Goal: Task Accomplishment & Management: Use online tool/utility

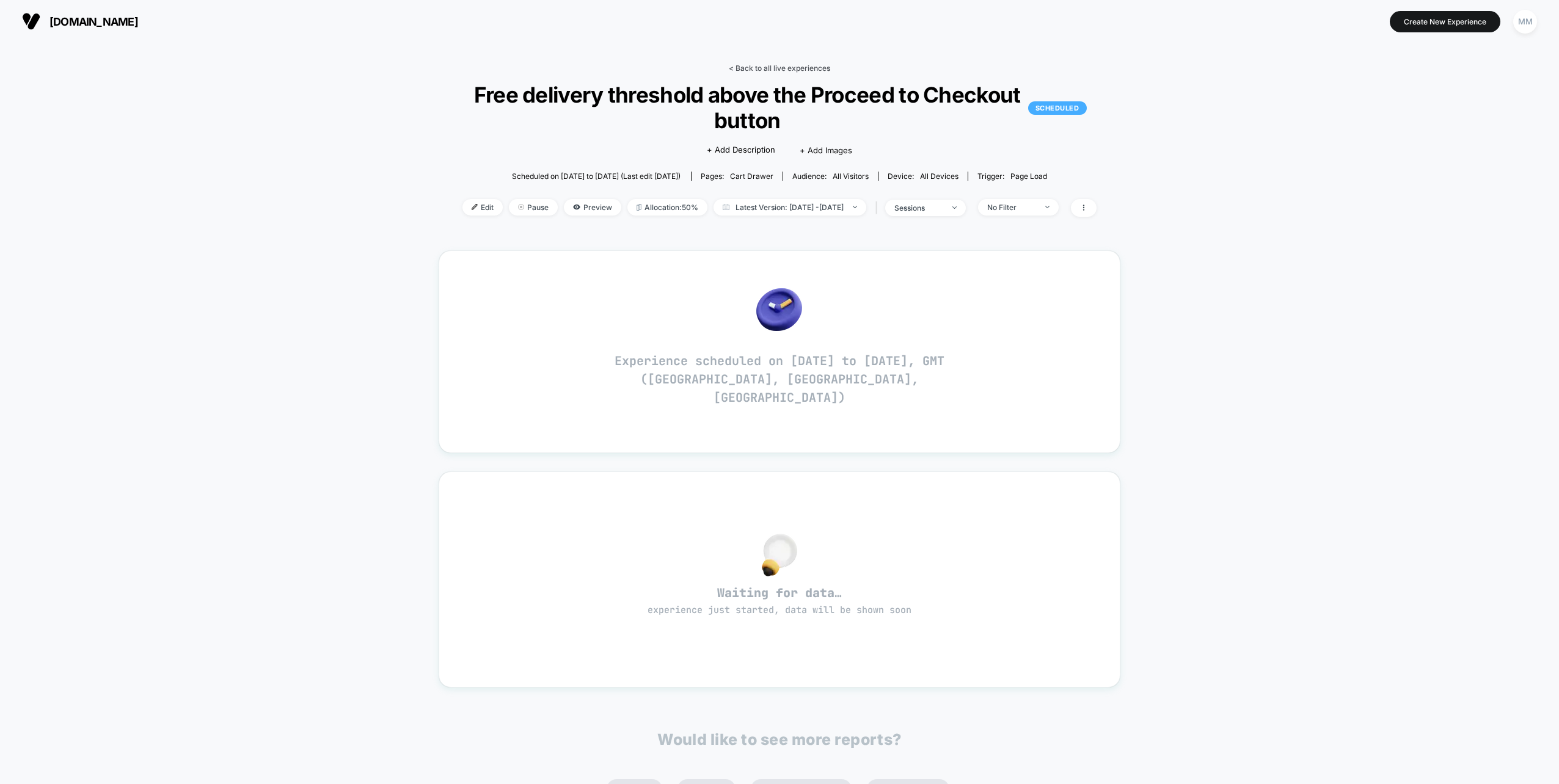
click at [730, 69] on link "< Back to all live experiences" at bounding box center [780, 68] width 102 height 9
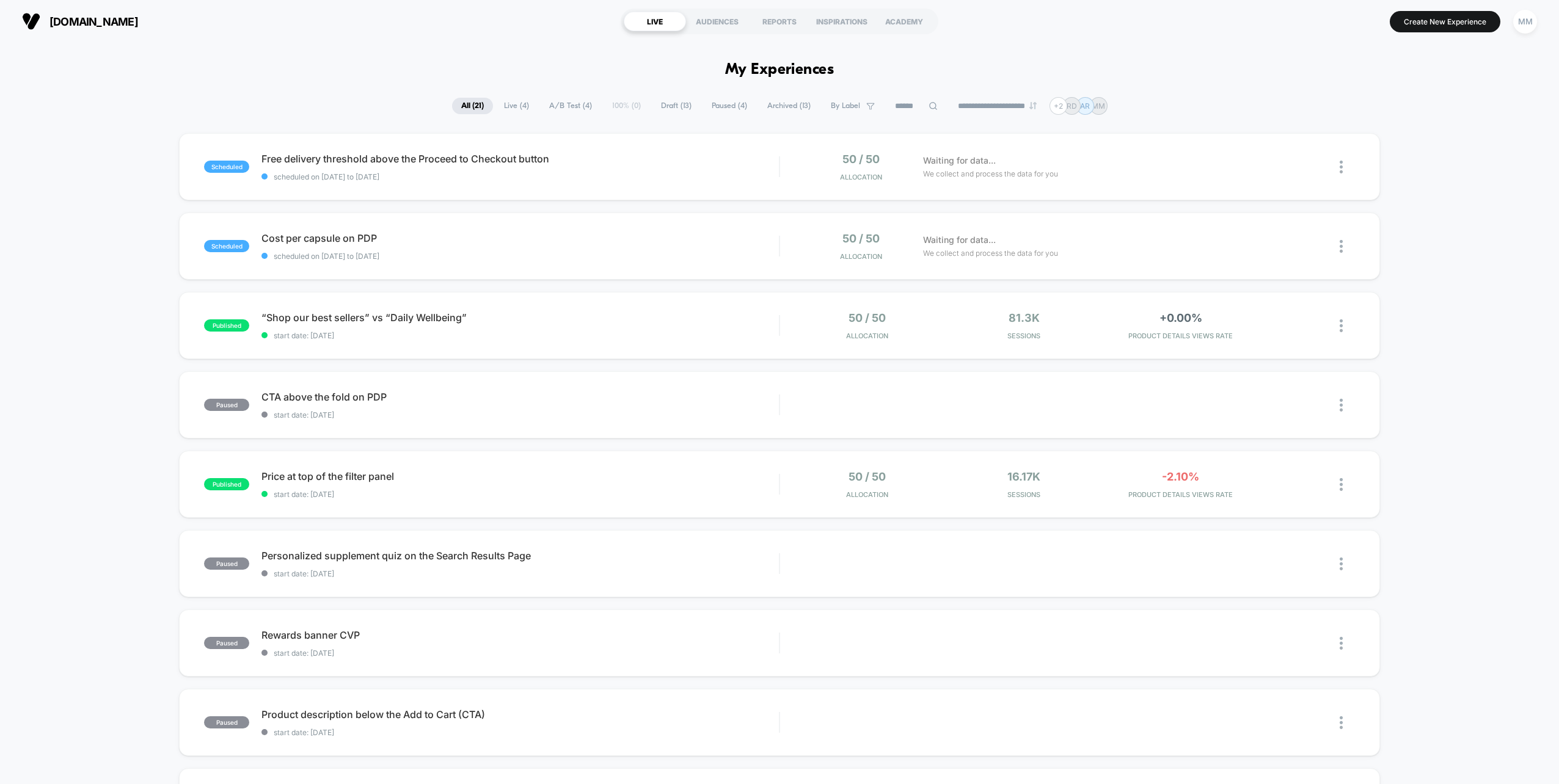
click at [524, 102] on span "Live ( 4 )" at bounding box center [516, 106] width 44 height 17
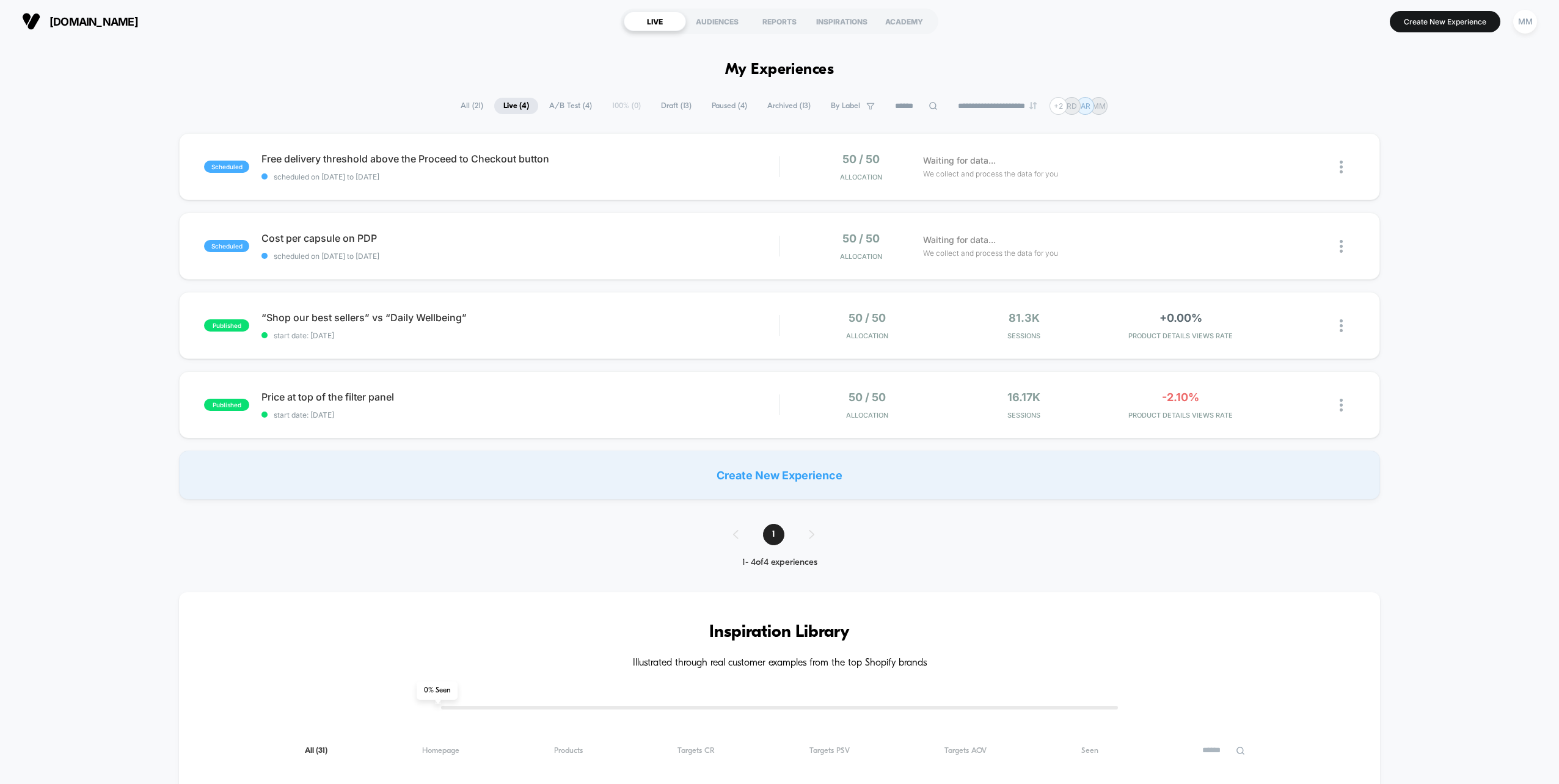
click at [560, 109] on span "A/B Test ( 4 )" at bounding box center [571, 106] width 61 height 17
click at [610, 109] on div "**********" at bounding box center [780, 106] width 656 height 18
click at [681, 104] on span "Draft ( 13 )" at bounding box center [676, 106] width 49 height 17
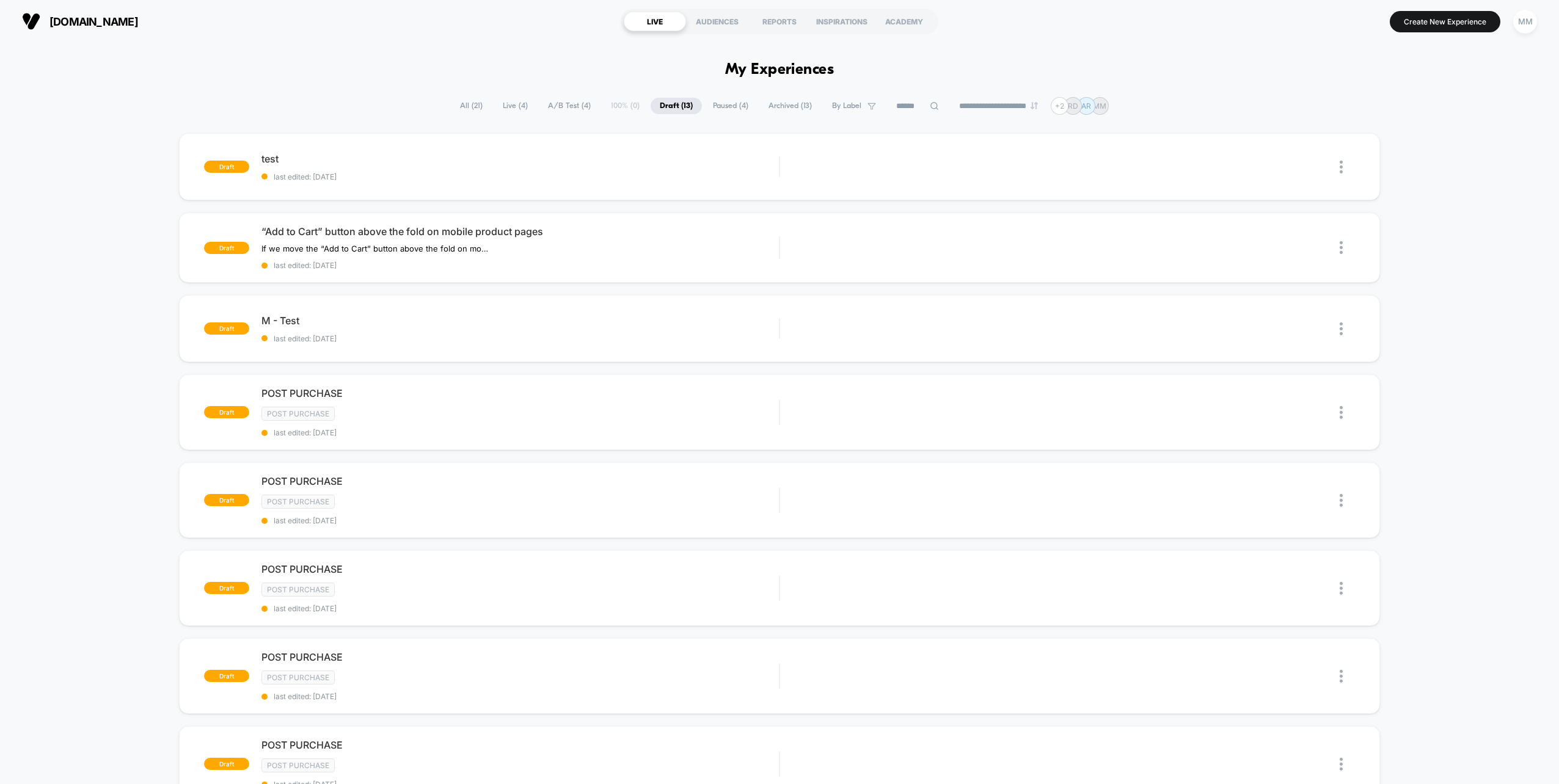
click at [713, 103] on span "Paused ( 4 )" at bounding box center [731, 106] width 54 height 17
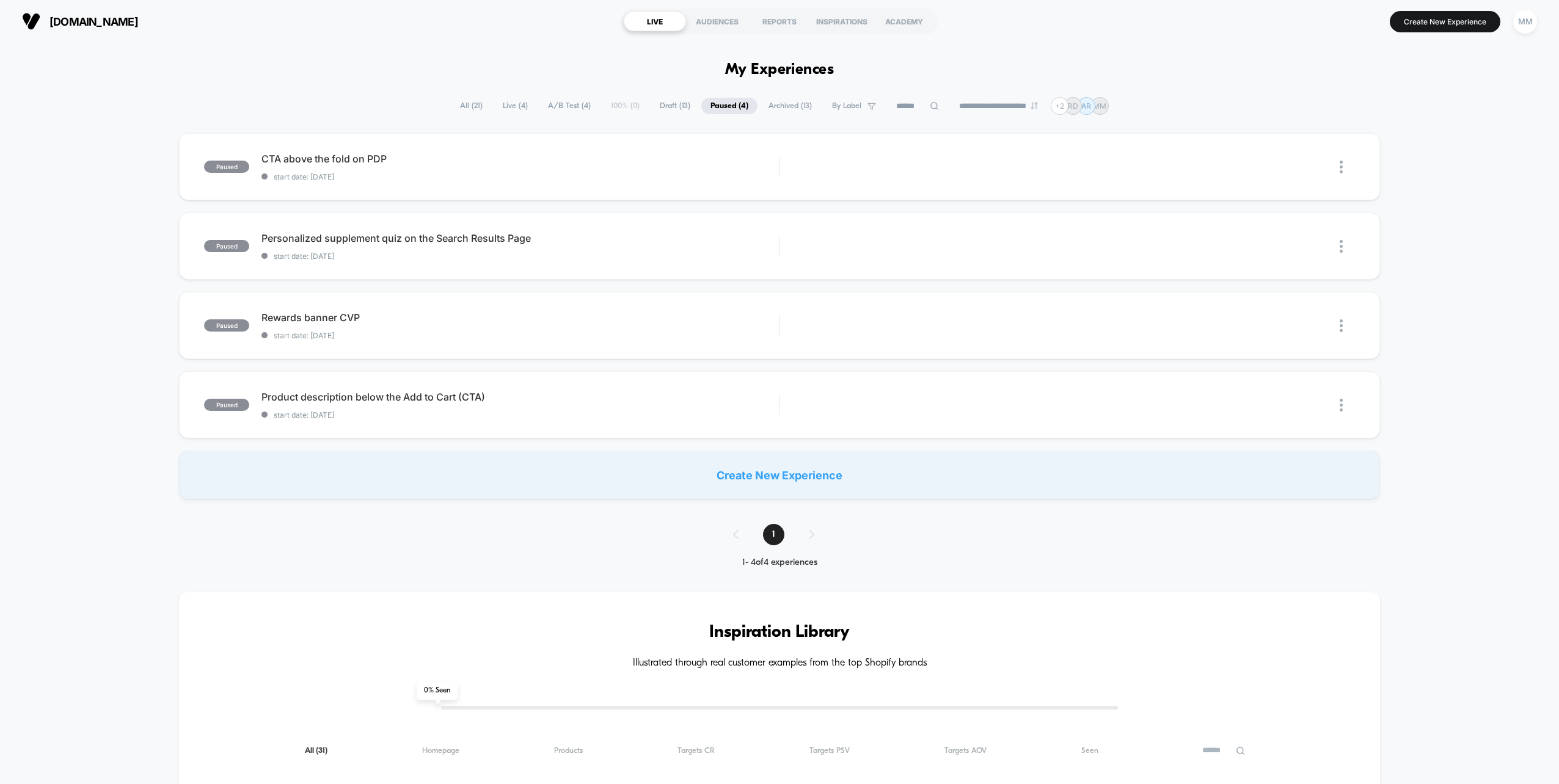
click at [796, 107] on span "Archived ( 13 )" at bounding box center [790, 106] width 62 height 17
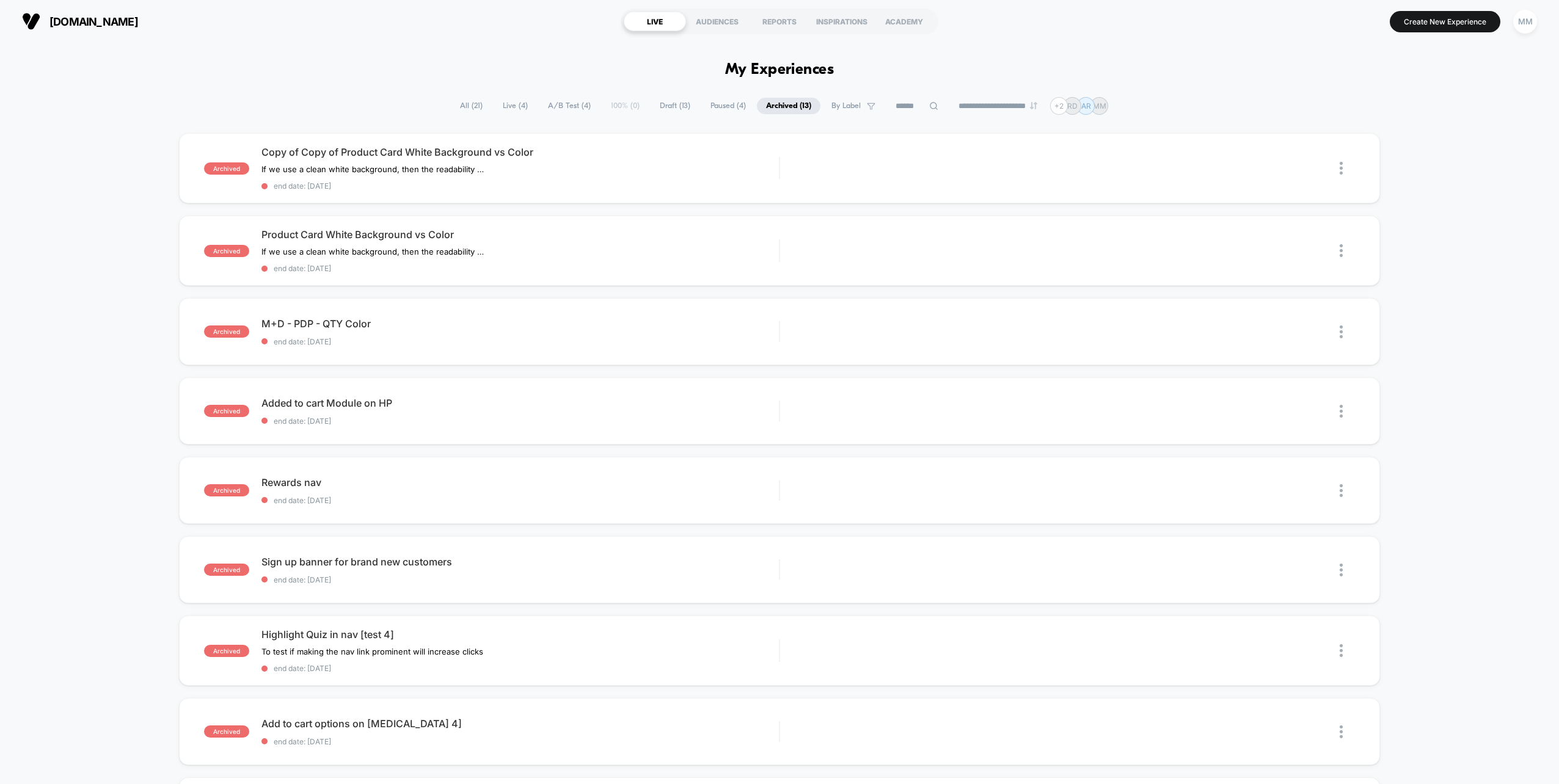
click at [701, 106] on span "Paused ( 4 )" at bounding box center [728, 106] width 54 height 17
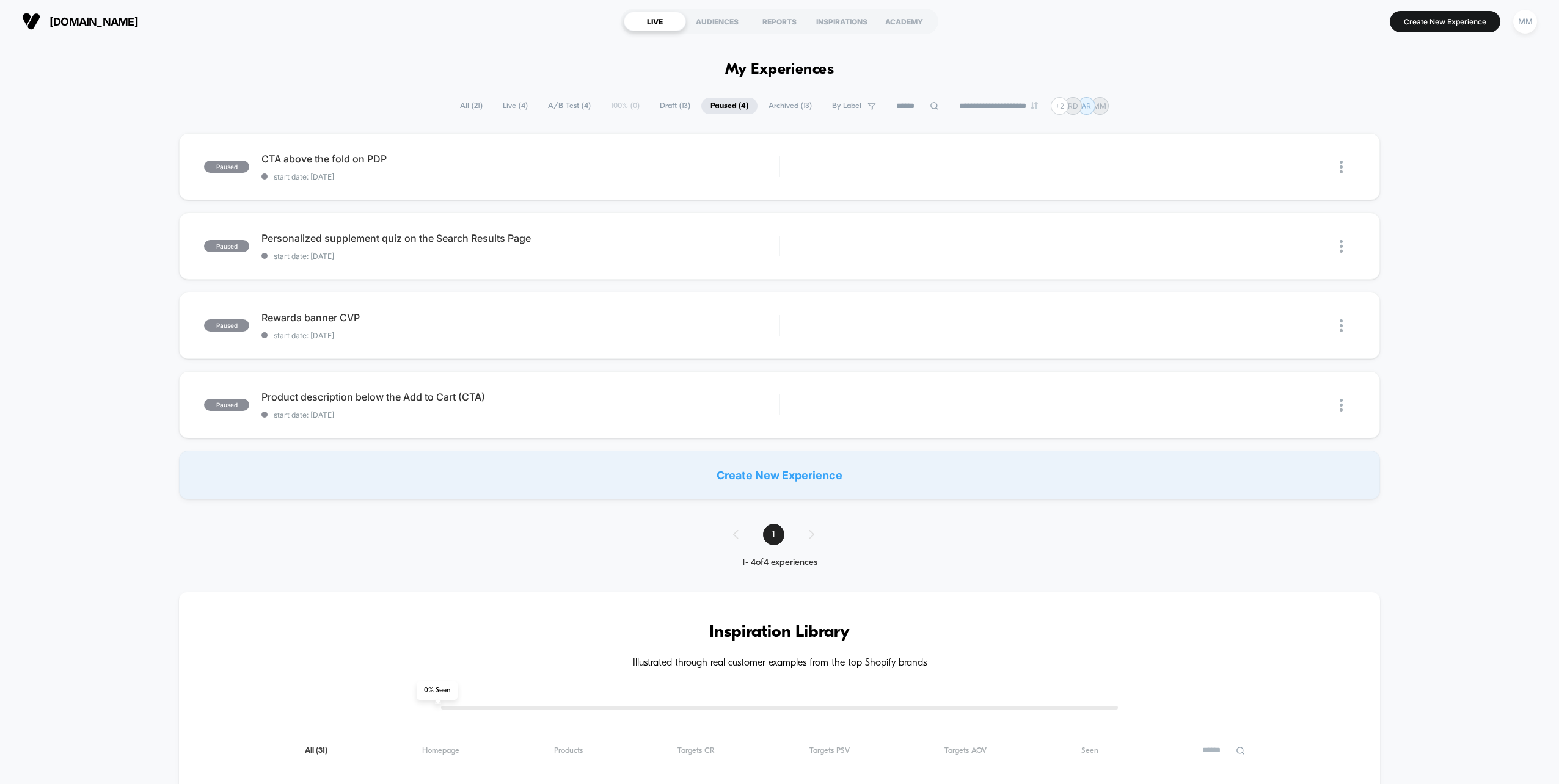
click at [670, 108] on span "Draft ( 13 )" at bounding box center [675, 106] width 49 height 17
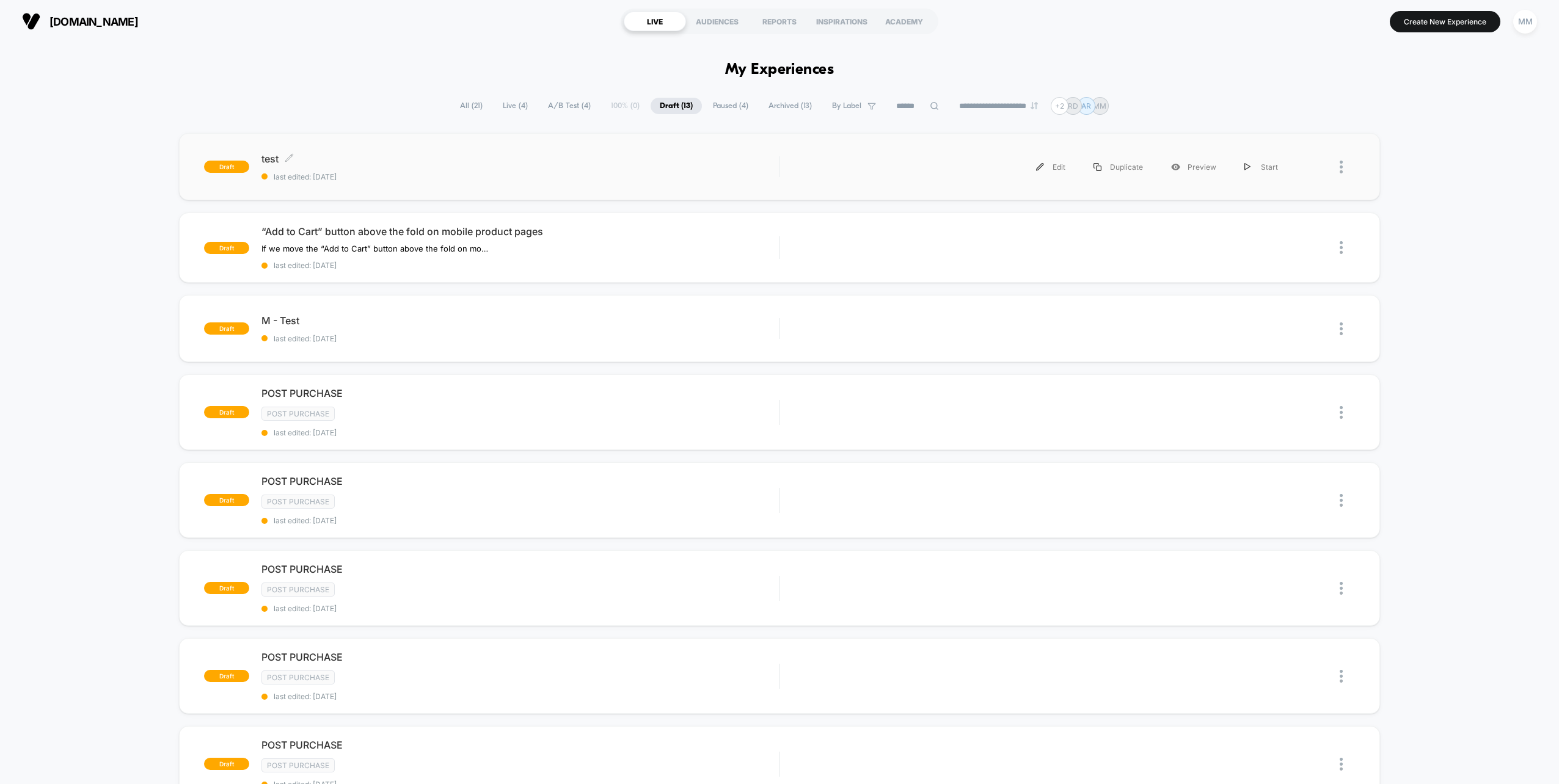
click at [636, 159] on span "test Click to edit experience details" at bounding box center [520, 159] width 518 height 12
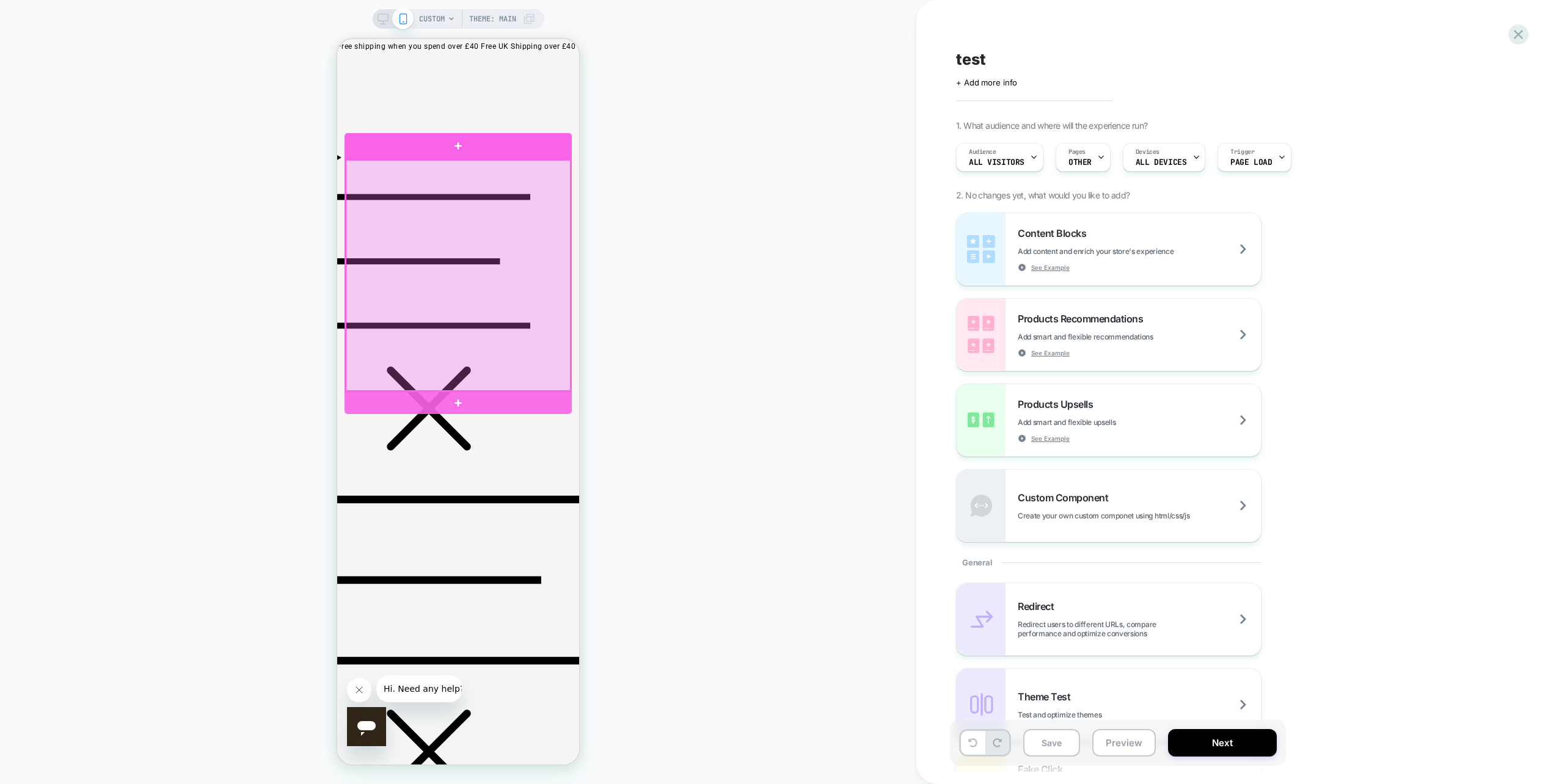
click at [457, 194] on div at bounding box center [457, 276] width 225 height 231
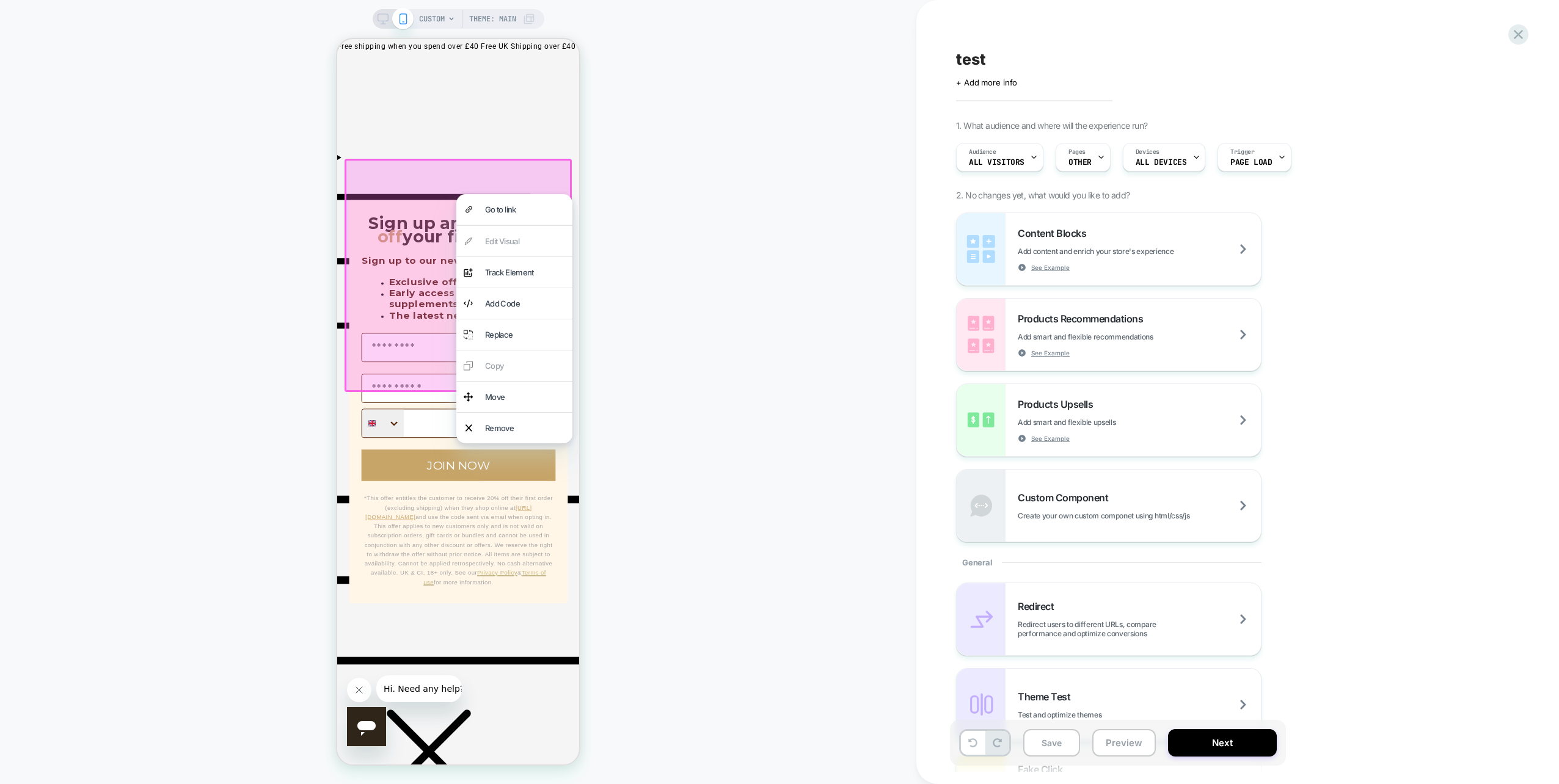
click at [642, 213] on div "CUSTOM Theme: MAIN" at bounding box center [458, 392] width 916 height 760
click at [1524, 40] on icon at bounding box center [1519, 35] width 17 height 17
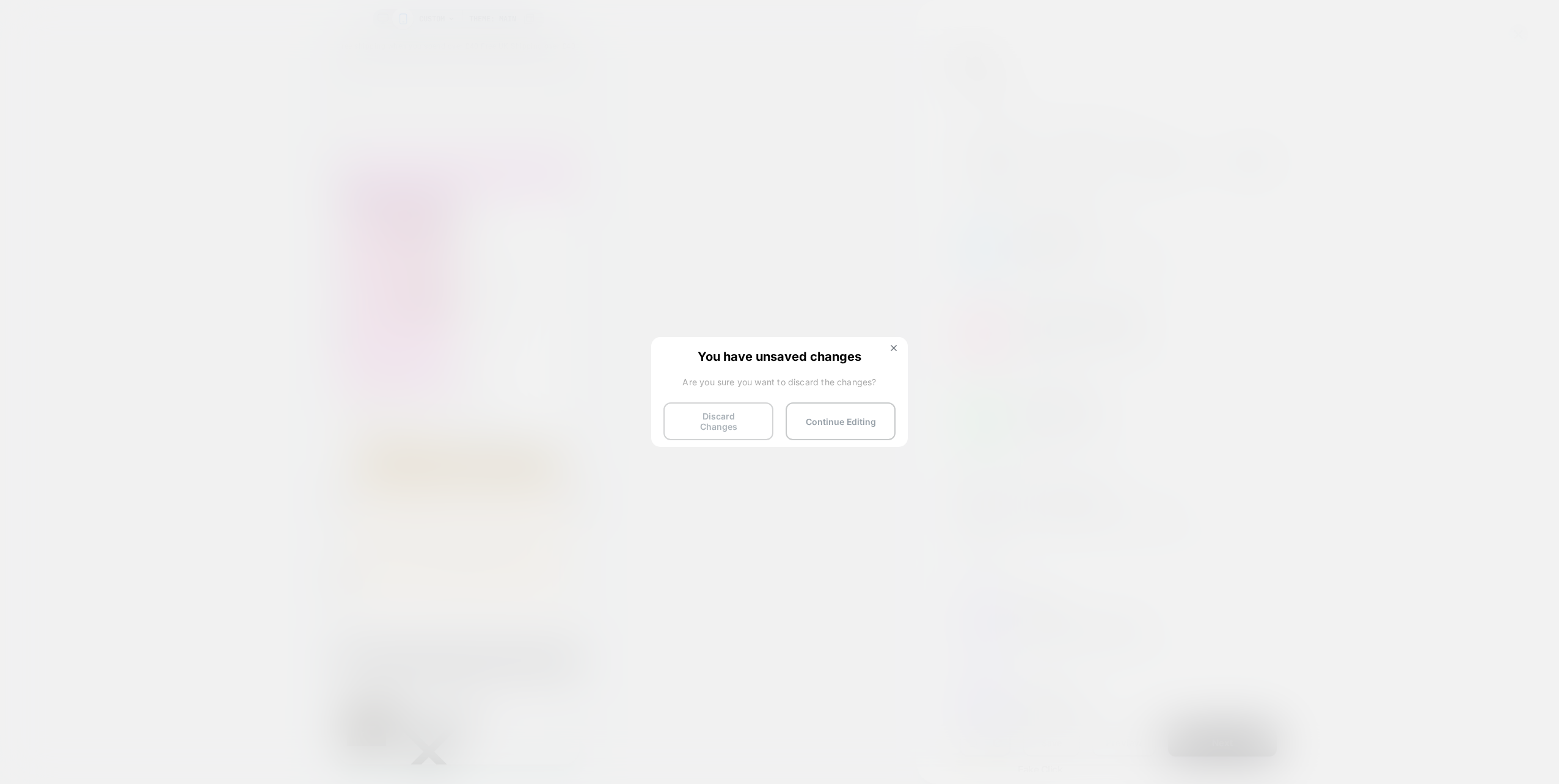
click at [766, 419] on button "Discard Changes" at bounding box center [718, 421] width 110 height 38
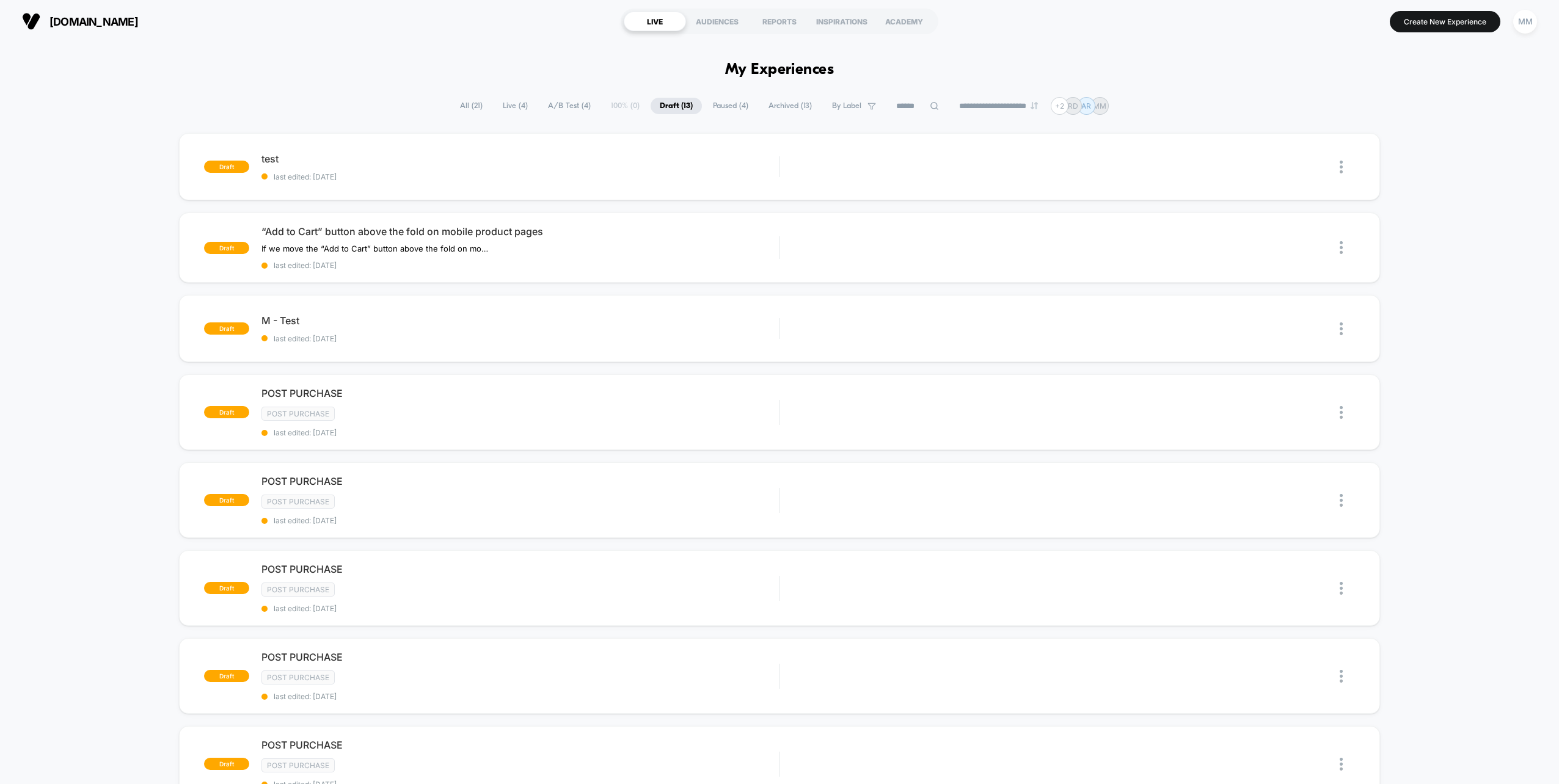
click at [587, 109] on span "A/B Test ( 4 )" at bounding box center [569, 106] width 61 height 17
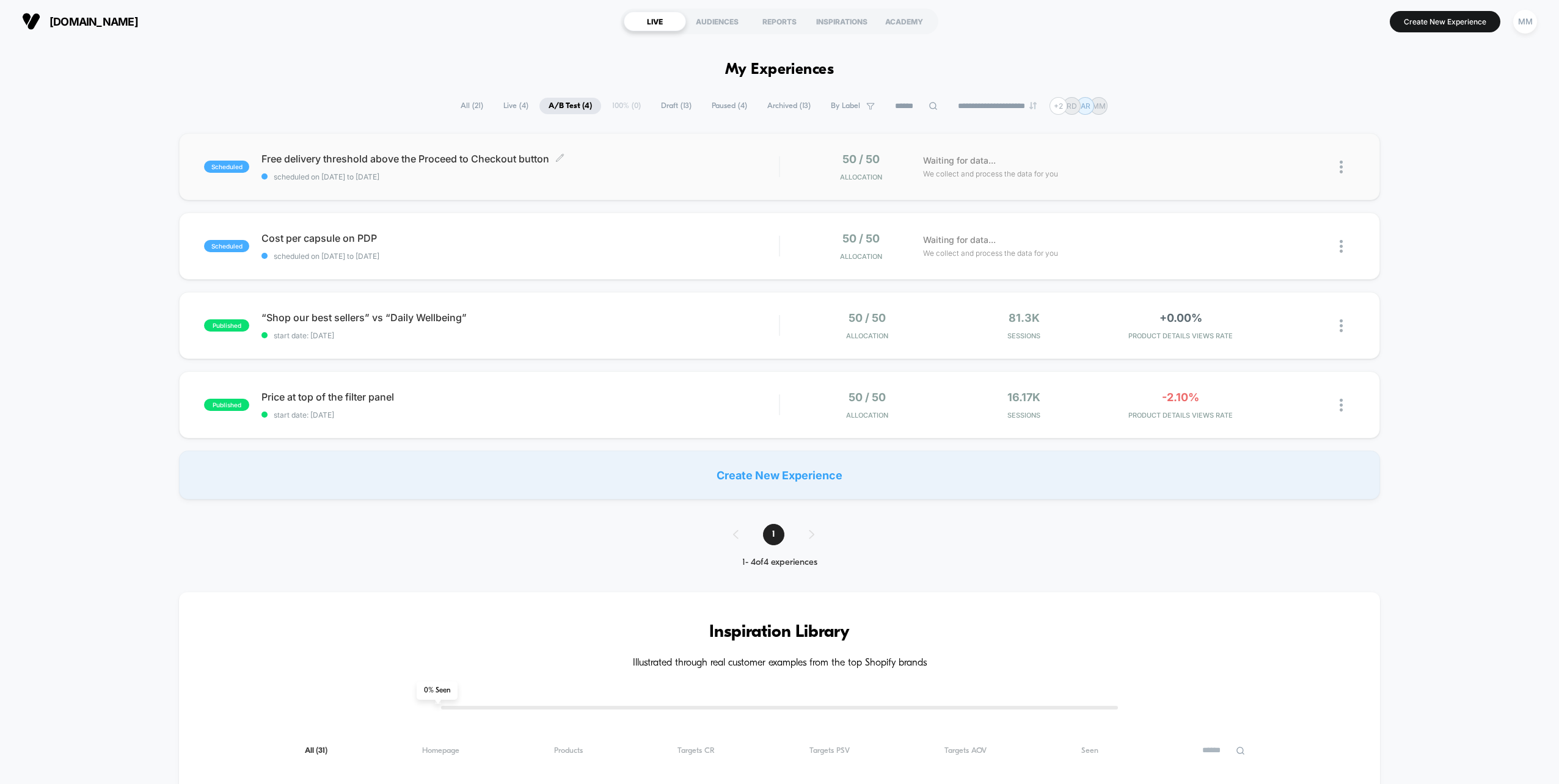
click at [473, 171] on div "Free delivery threshold above the Proceed to Checkout button Click to edit expe…" at bounding box center [520, 167] width 518 height 29
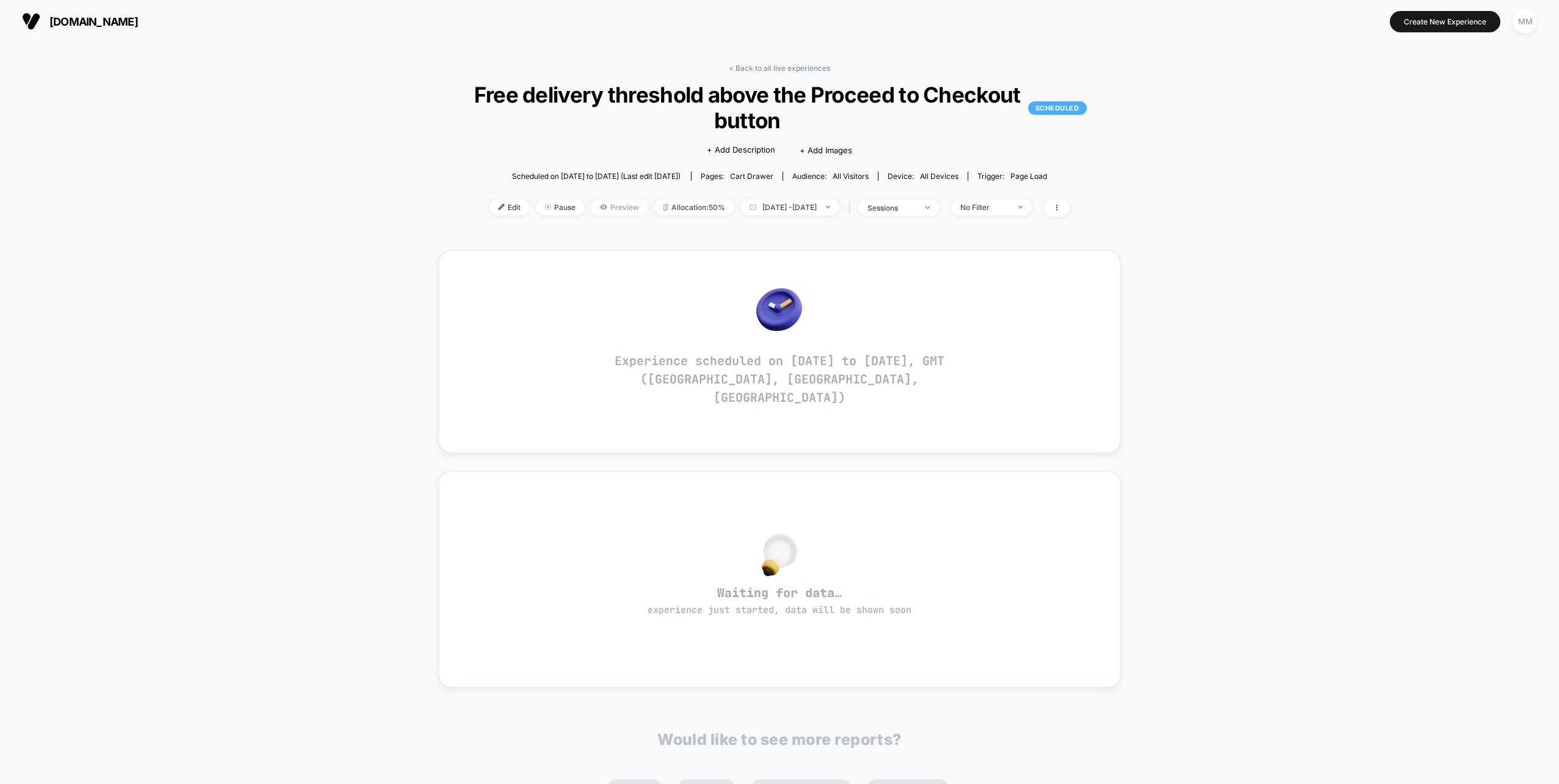
click at [595, 207] on span "Preview" at bounding box center [619, 207] width 57 height 17
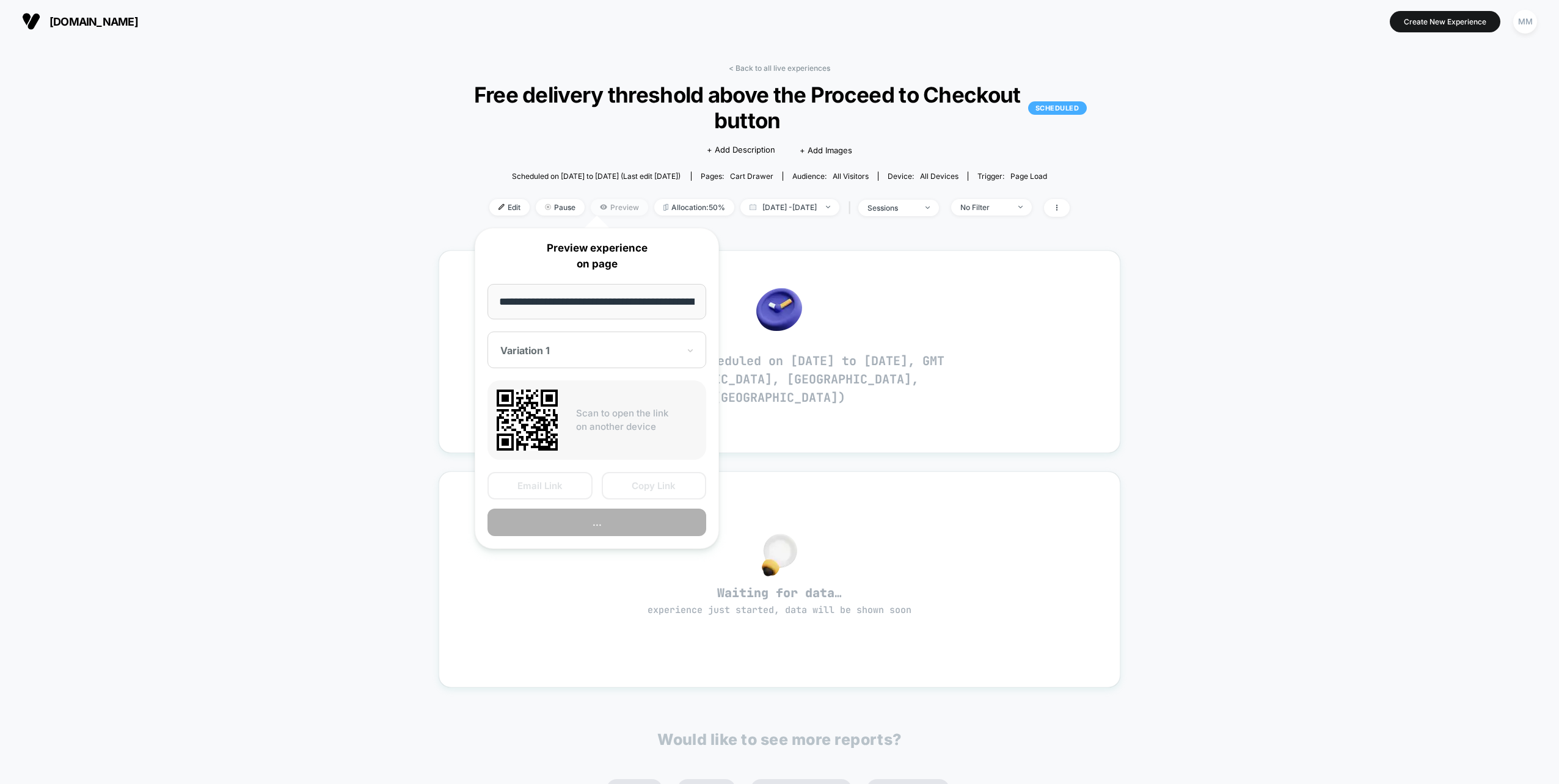
scroll to position [0, 377]
click at [631, 473] on button "Copy Link" at bounding box center [654, 486] width 105 height 28
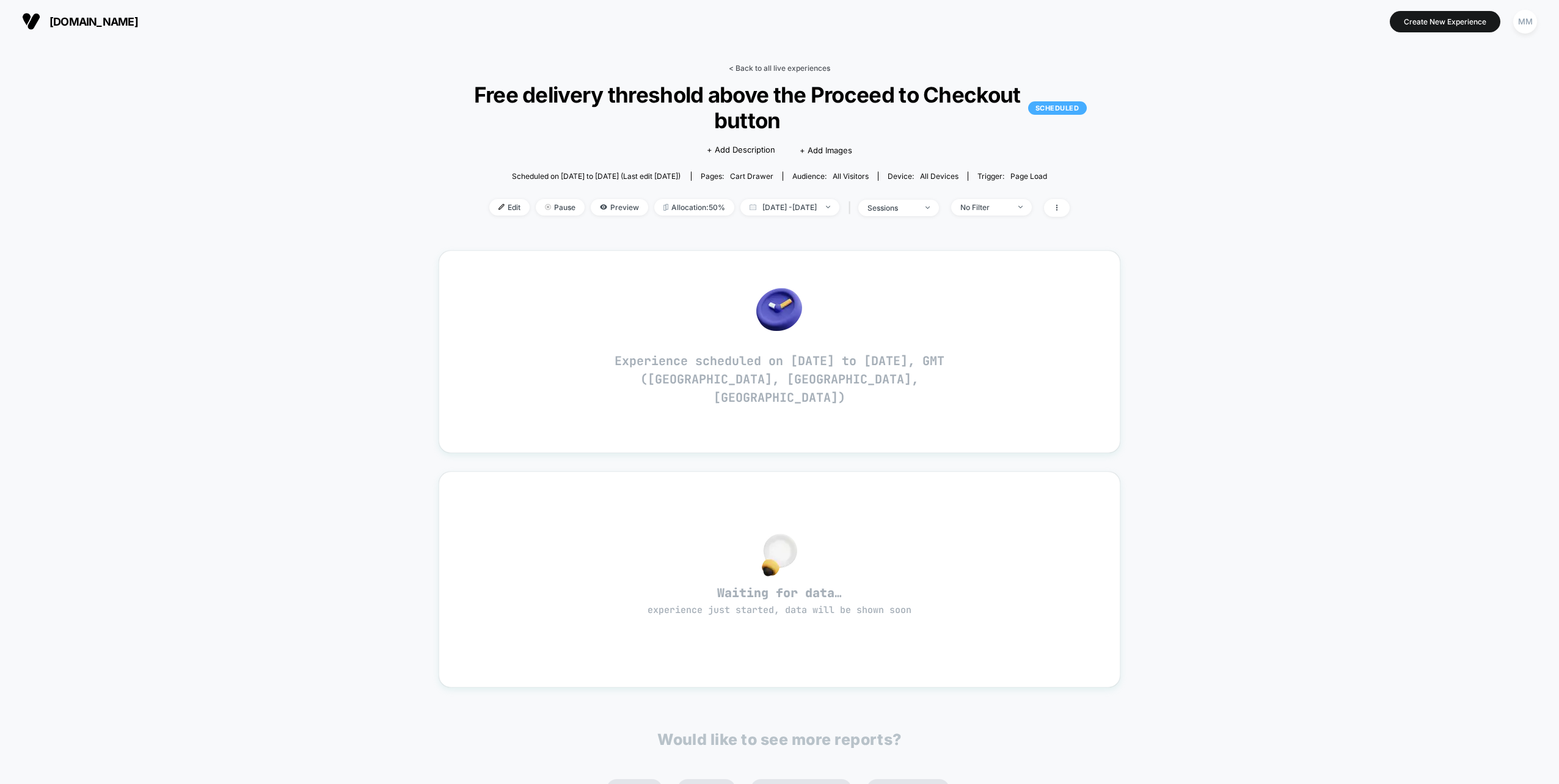
click at [762, 67] on link "< Back to all live experiences" at bounding box center [780, 68] width 102 height 9
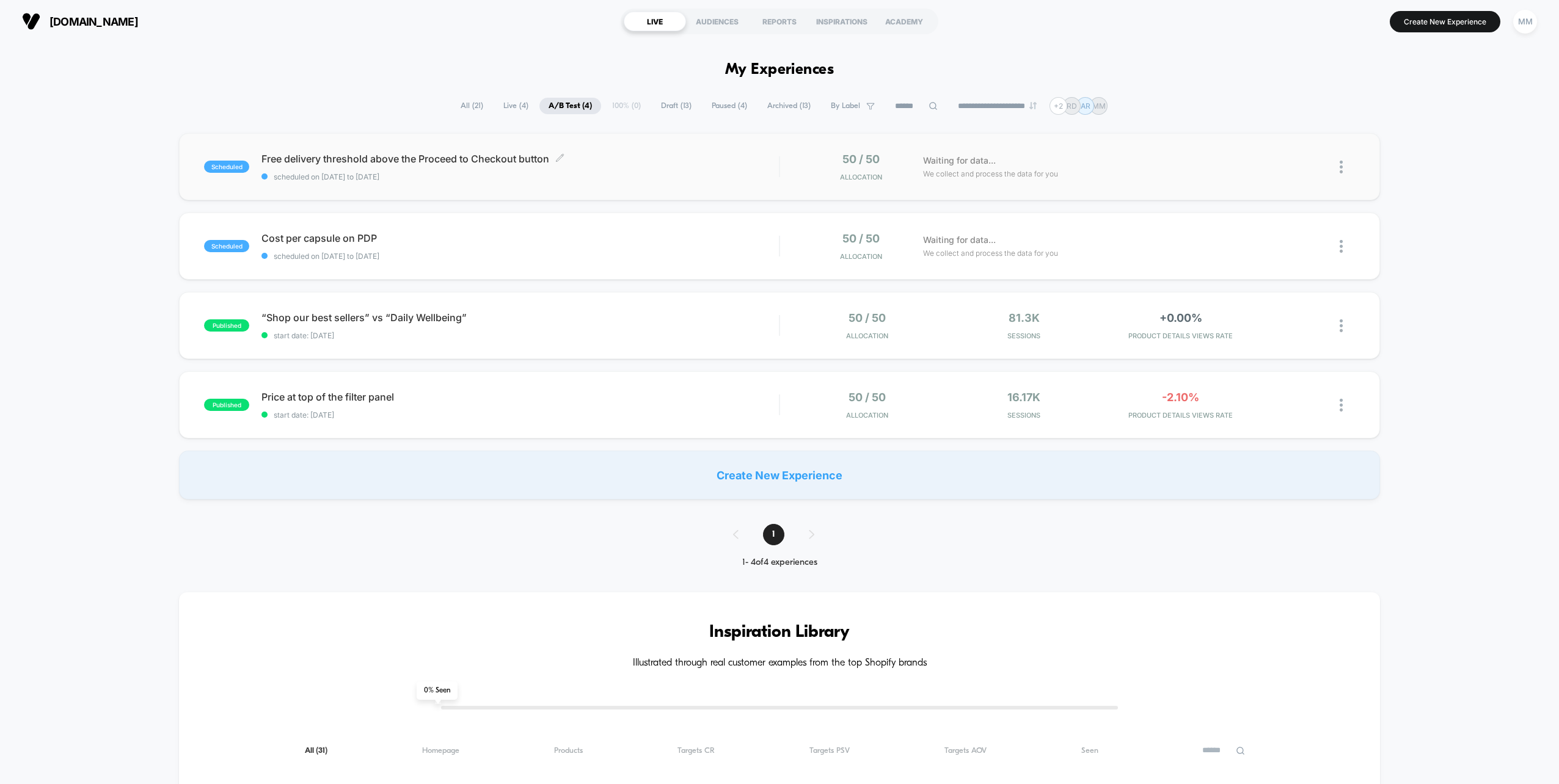
click at [630, 173] on span "scheduled on [DATE] to [DATE]" at bounding box center [520, 176] width 518 height 9
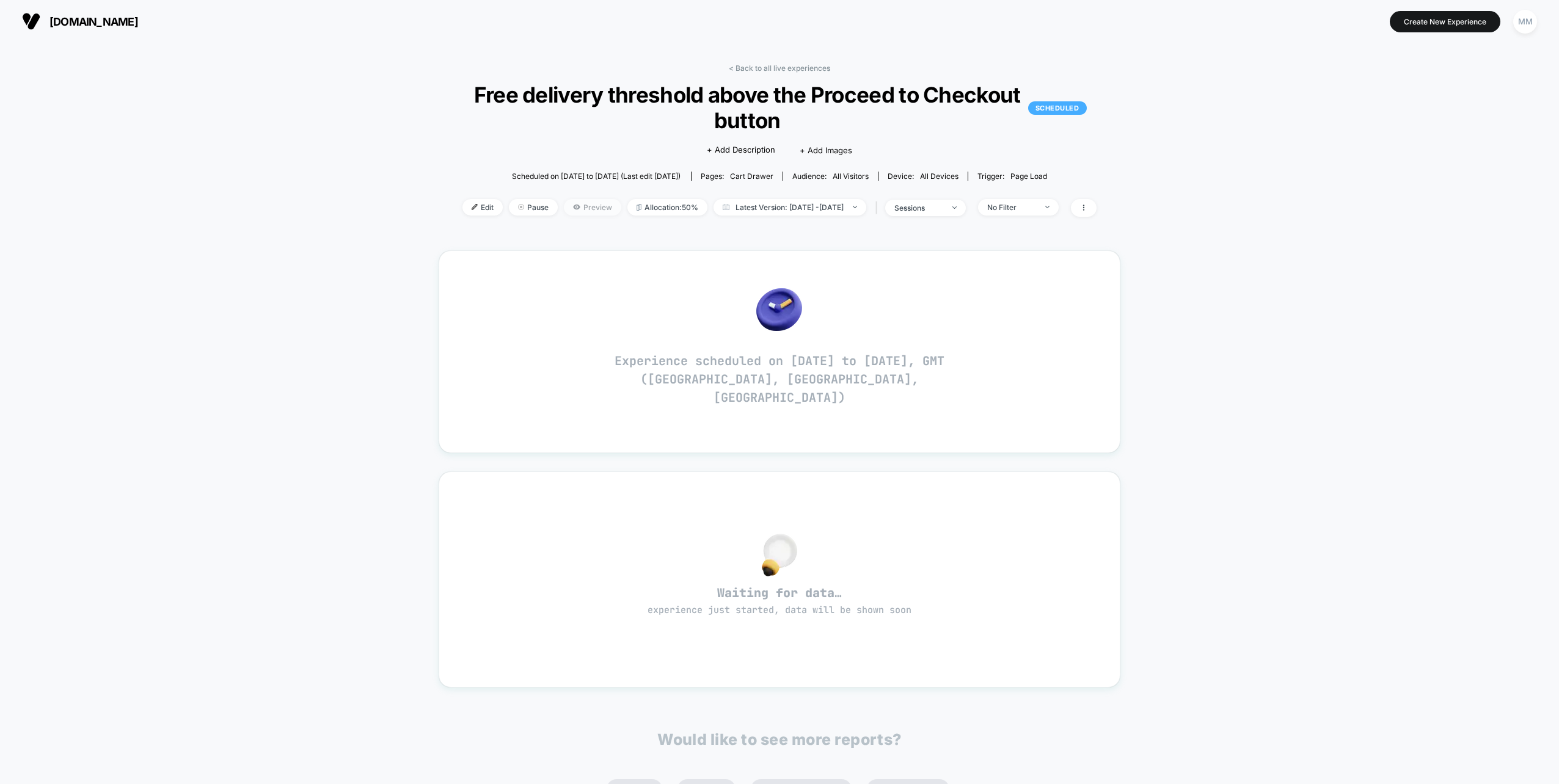
click at [564, 200] on span "Preview" at bounding box center [592, 207] width 57 height 17
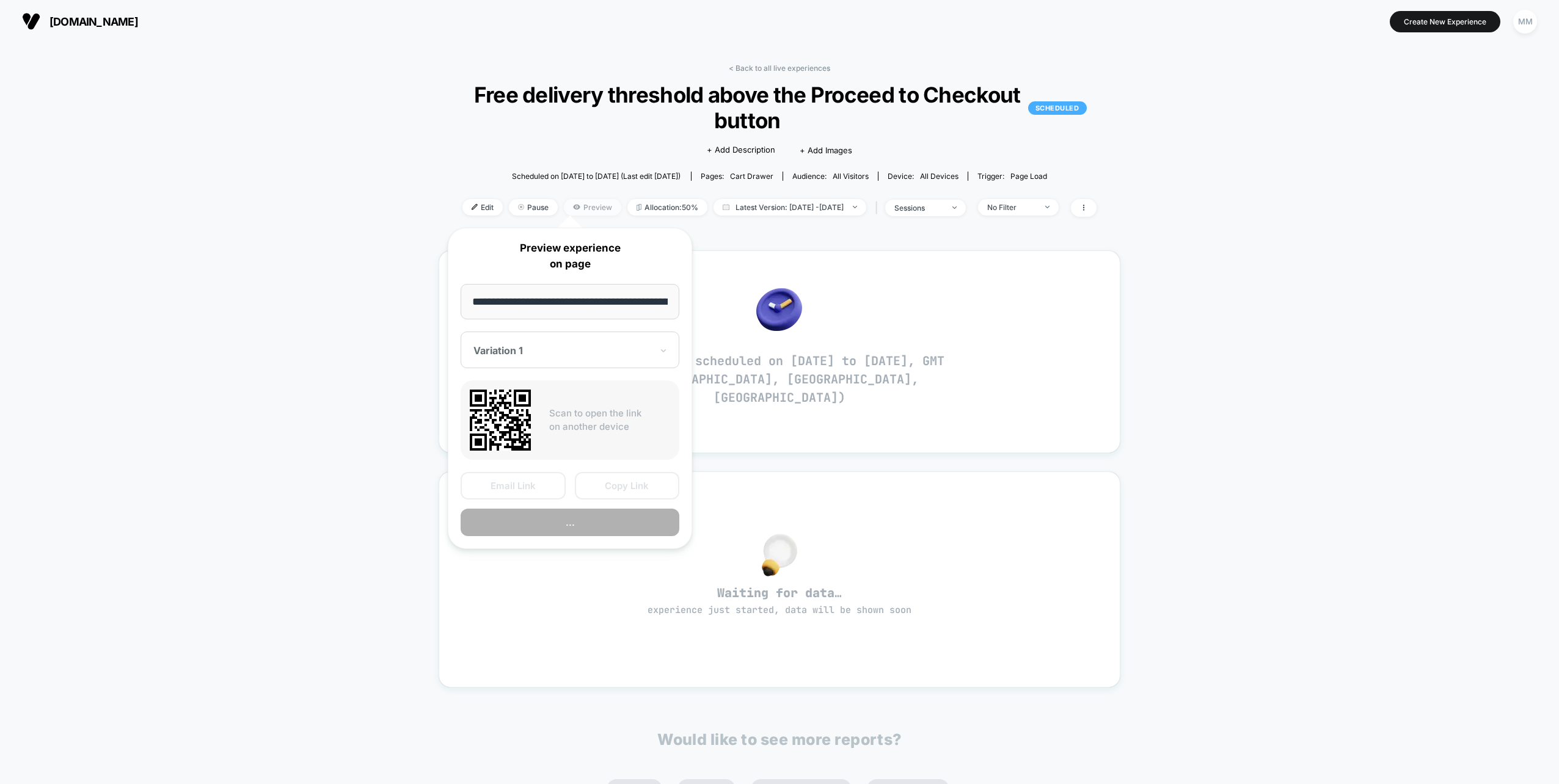
scroll to position [0, 377]
click at [608, 490] on button "Copy Link" at bounding box center [627, 486] width 105 height 28
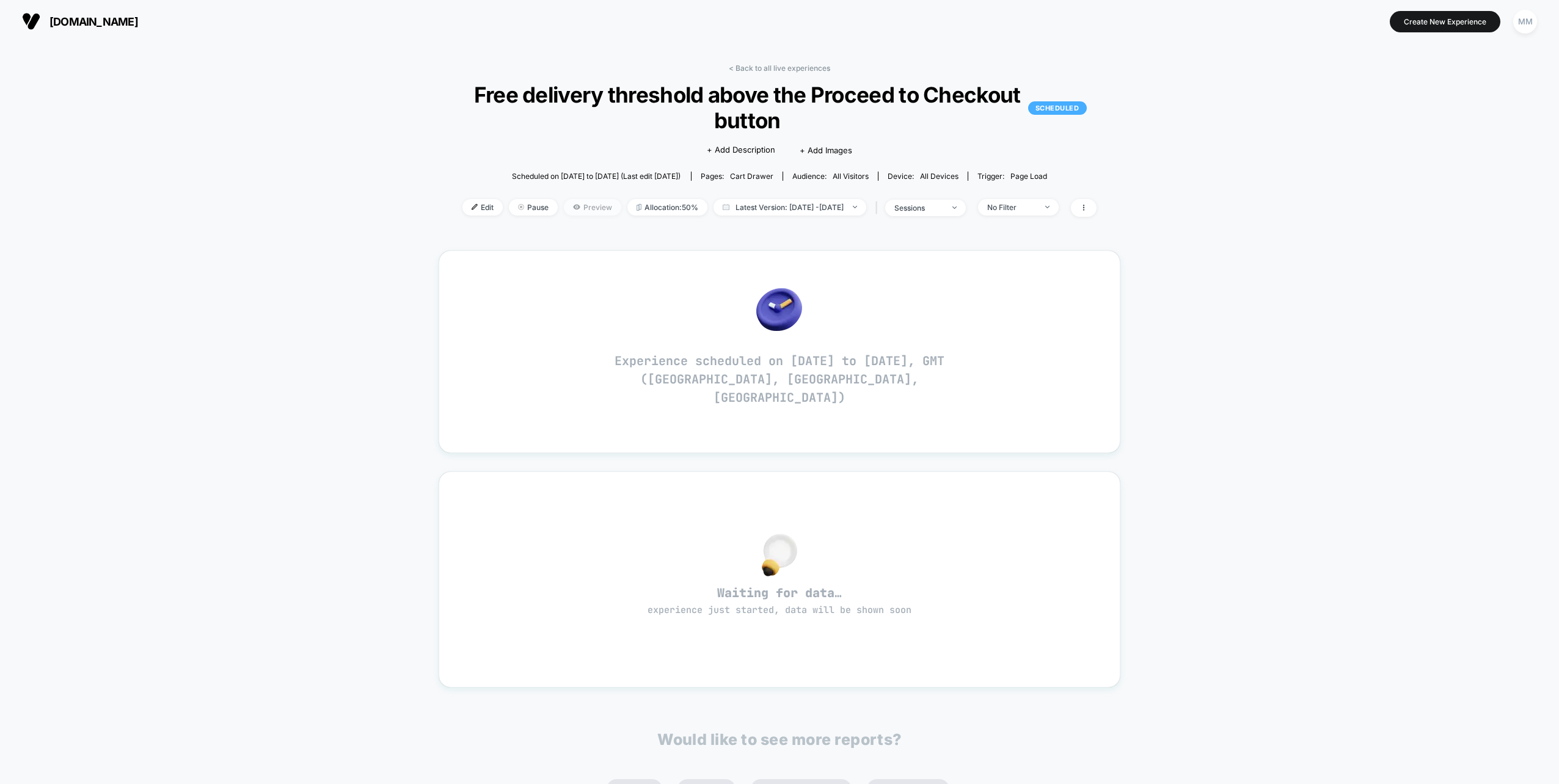
click at [574, 206] on span "Preview" at bounding box center [592, 207] width 57 height 17
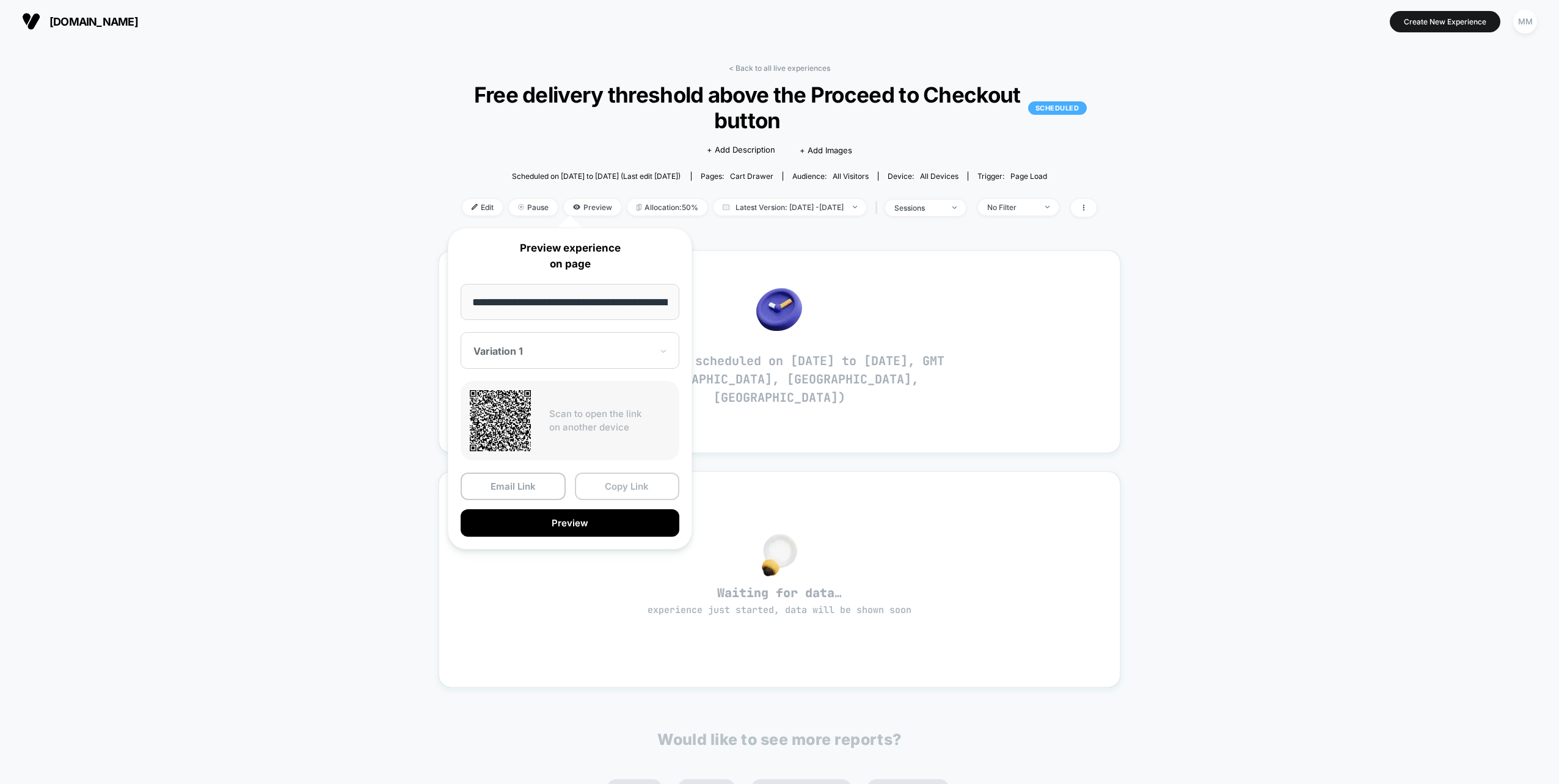
click at [661, 488] on button "Copy Link" at bounding box center [627, 486] width 105 height 28
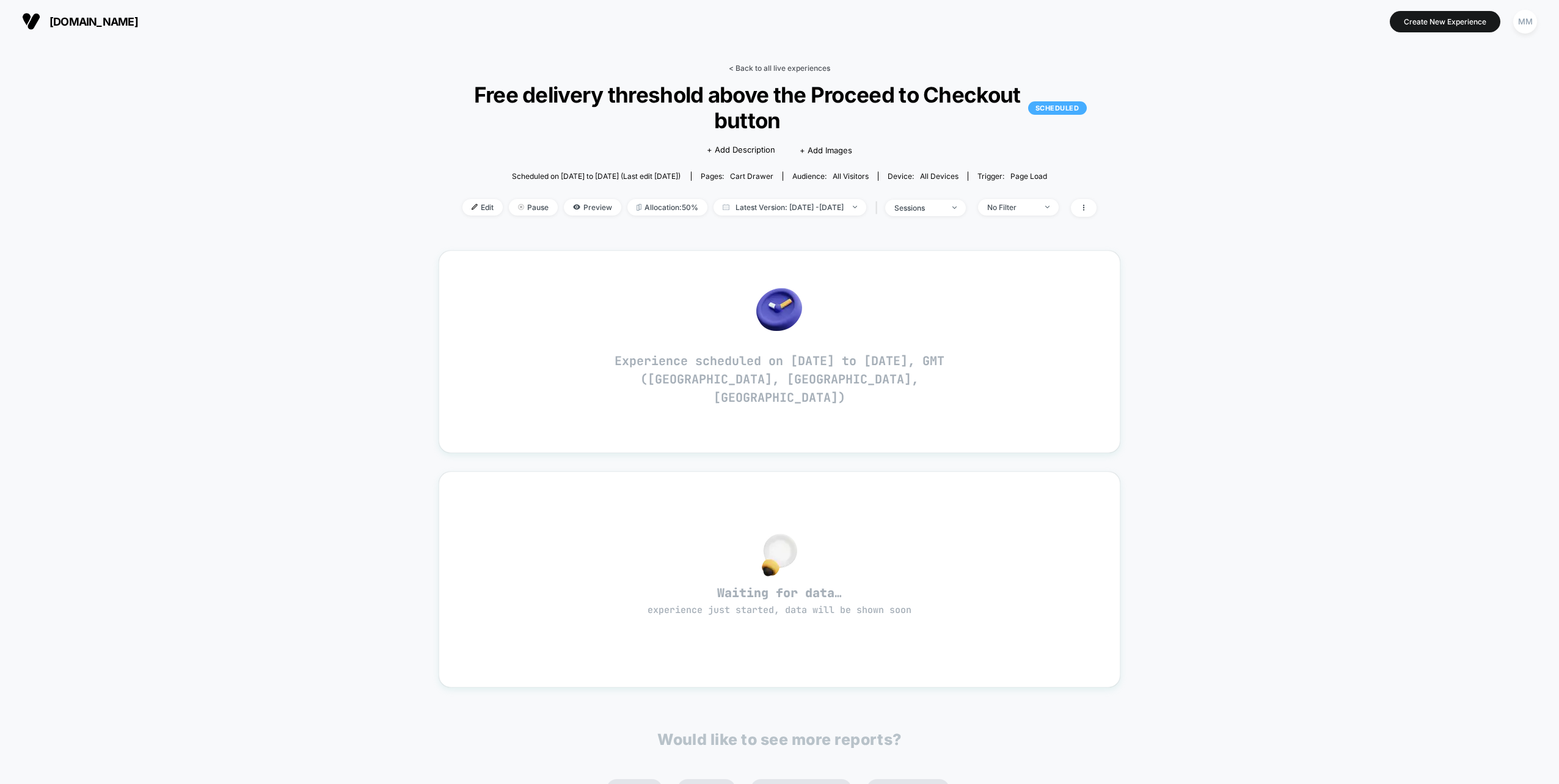
click at [747, 69] on link "< Back to all live experiences" at bounding box center [780, 68] width 102 height 9
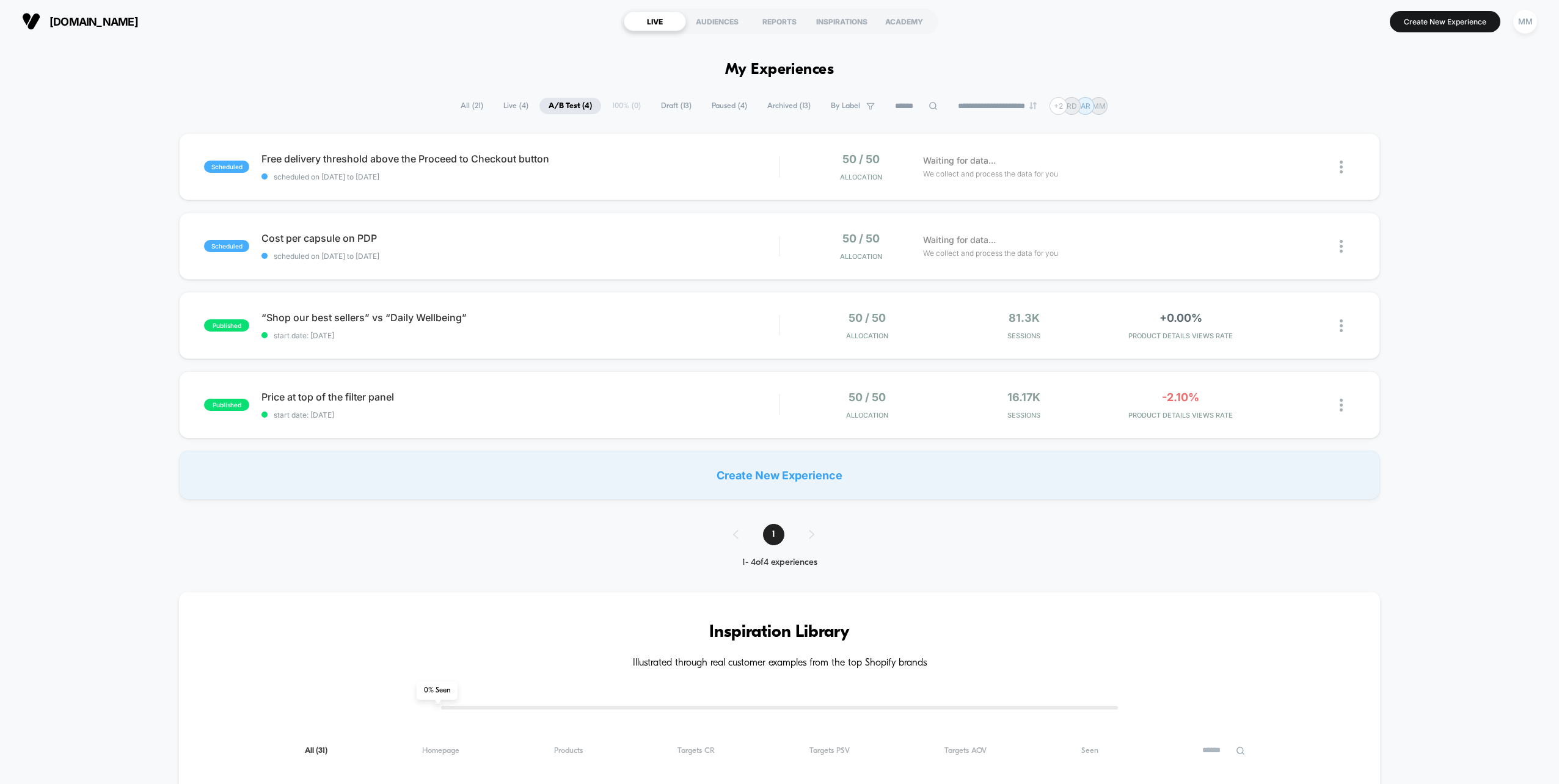
click at [472, 97] on div "**********" at bounding box center [780, 106] width 656 height 18
click at [466, 99] on span "All ( 21 )" at bounding box center [471, 106] width 41 height 17
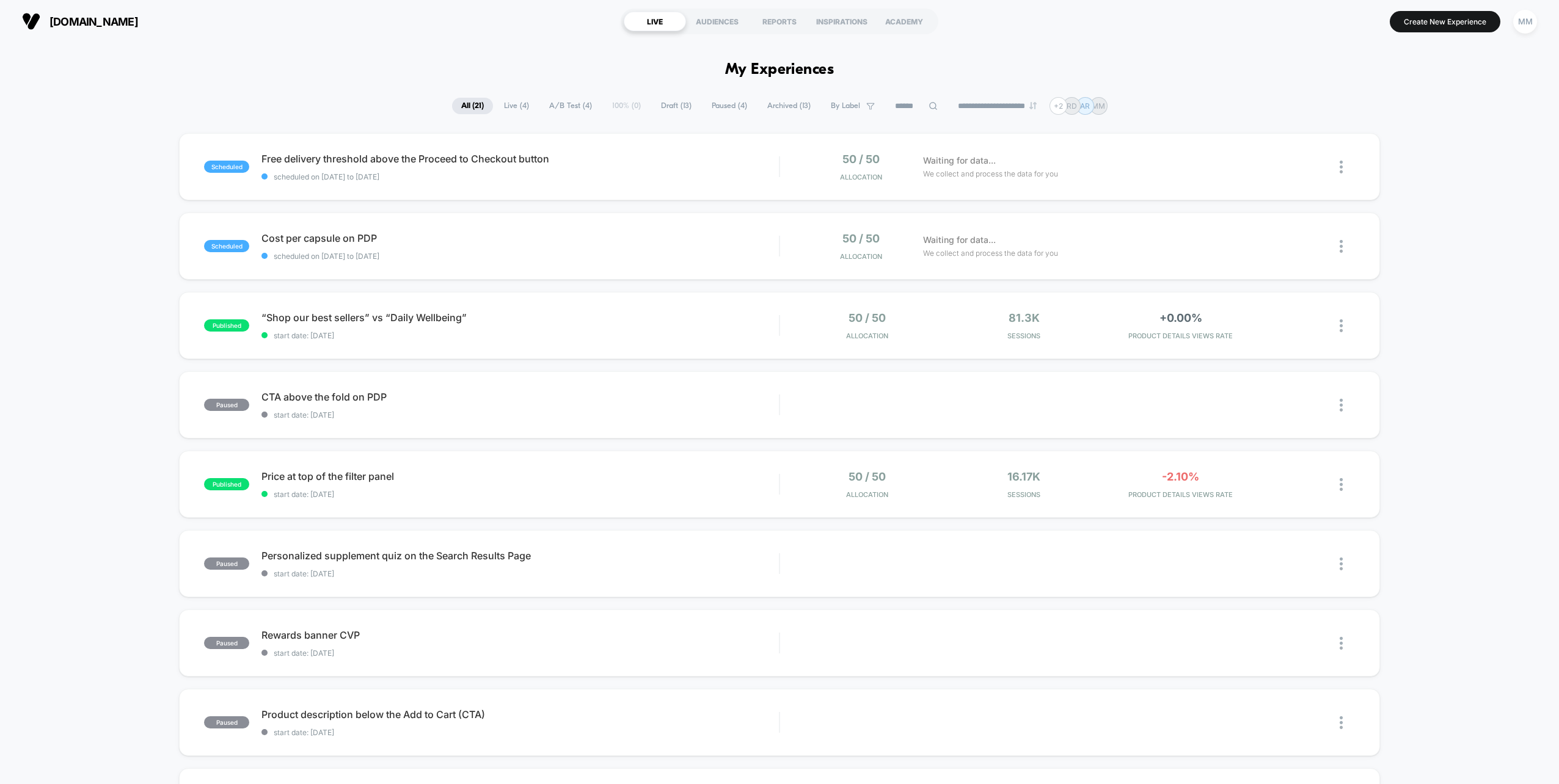
click at [1037, 106] on img at bounding box center [1033, 106] width 8 height 8
click at [1028, 106] on select "**********" at bounding box center [998, 106] width 99 height 8
select select "*"
click at [949, 102] on select "**********" at bounding box center [998, 106] width 99 height 8
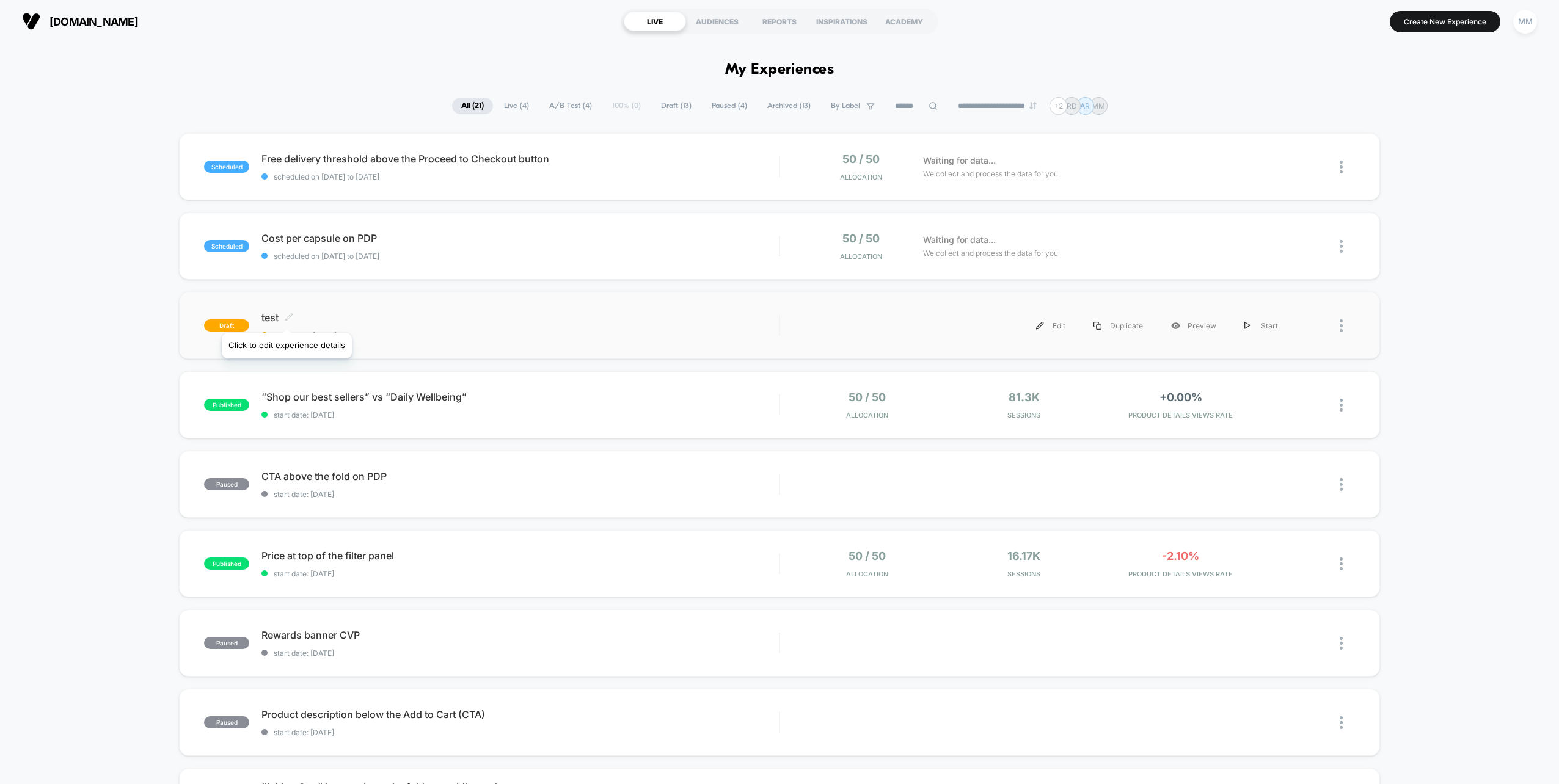
click at [287, 318] on icon at bounding box center [289, 316] width 9 height 9
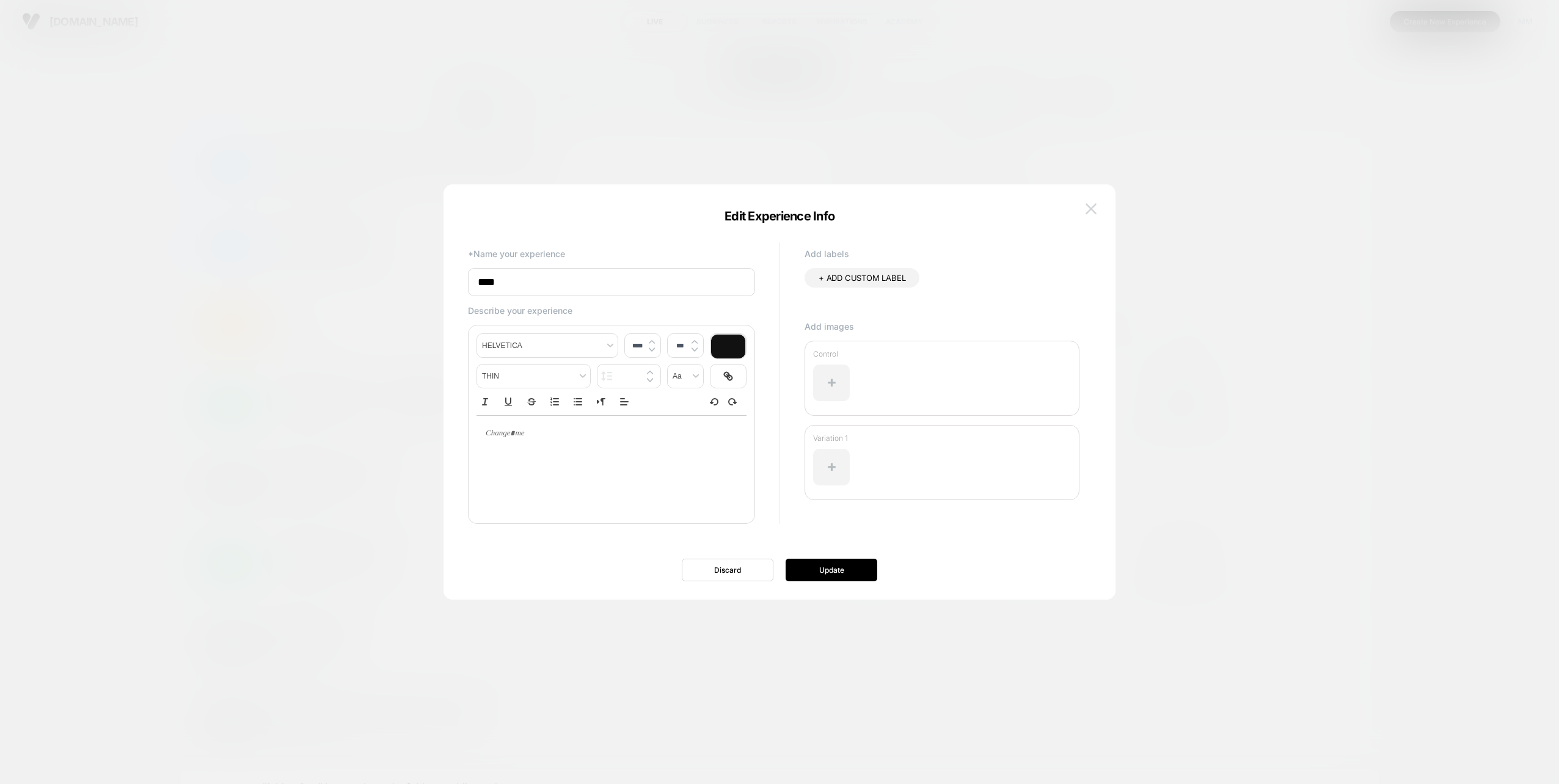
click at [1093, 213] on img at bounding box center [1091, 208] width 11 height 10
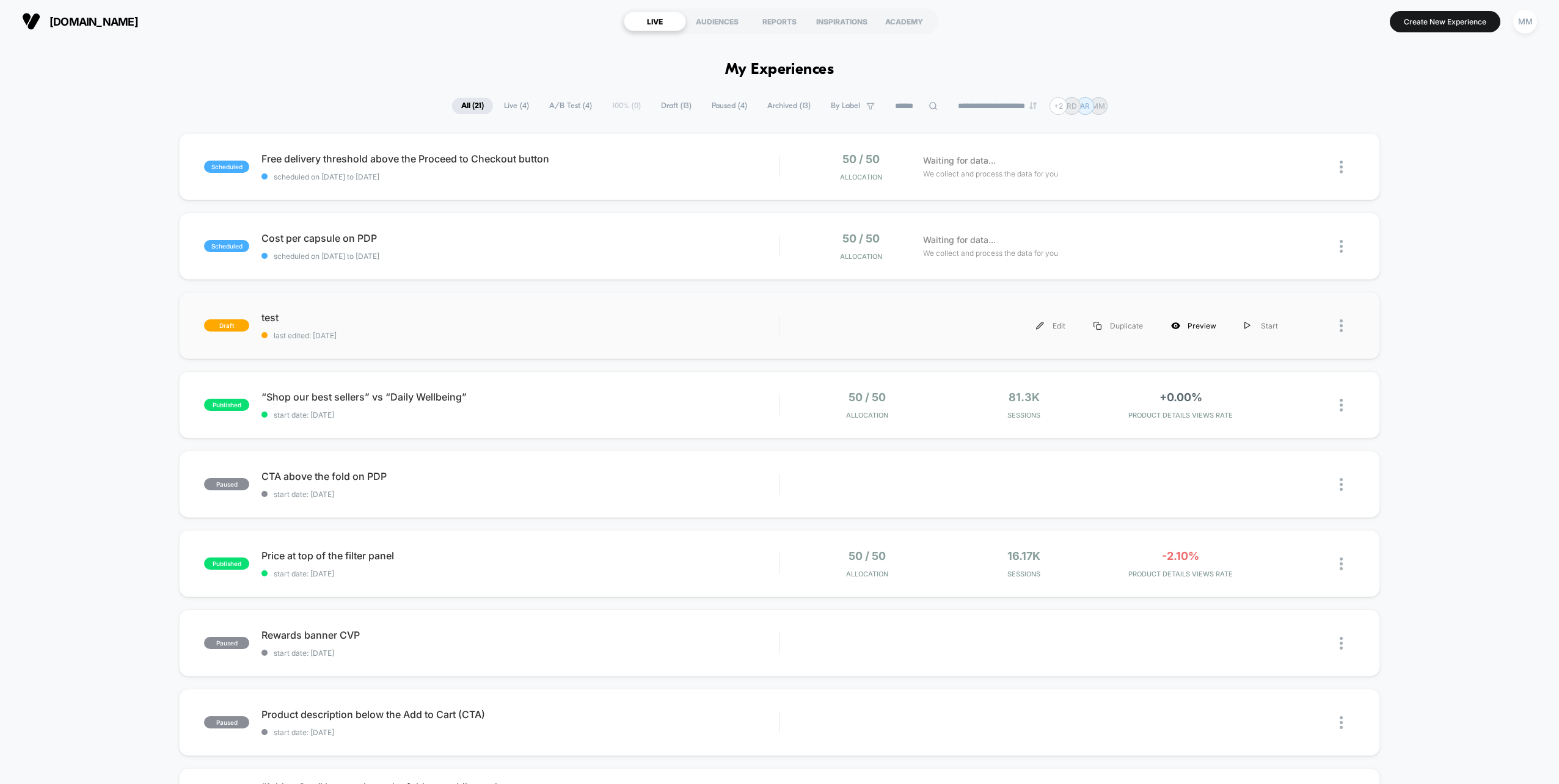
click at [1180, 327] on icon at bounding box center [1176, 326] width 8 height 7
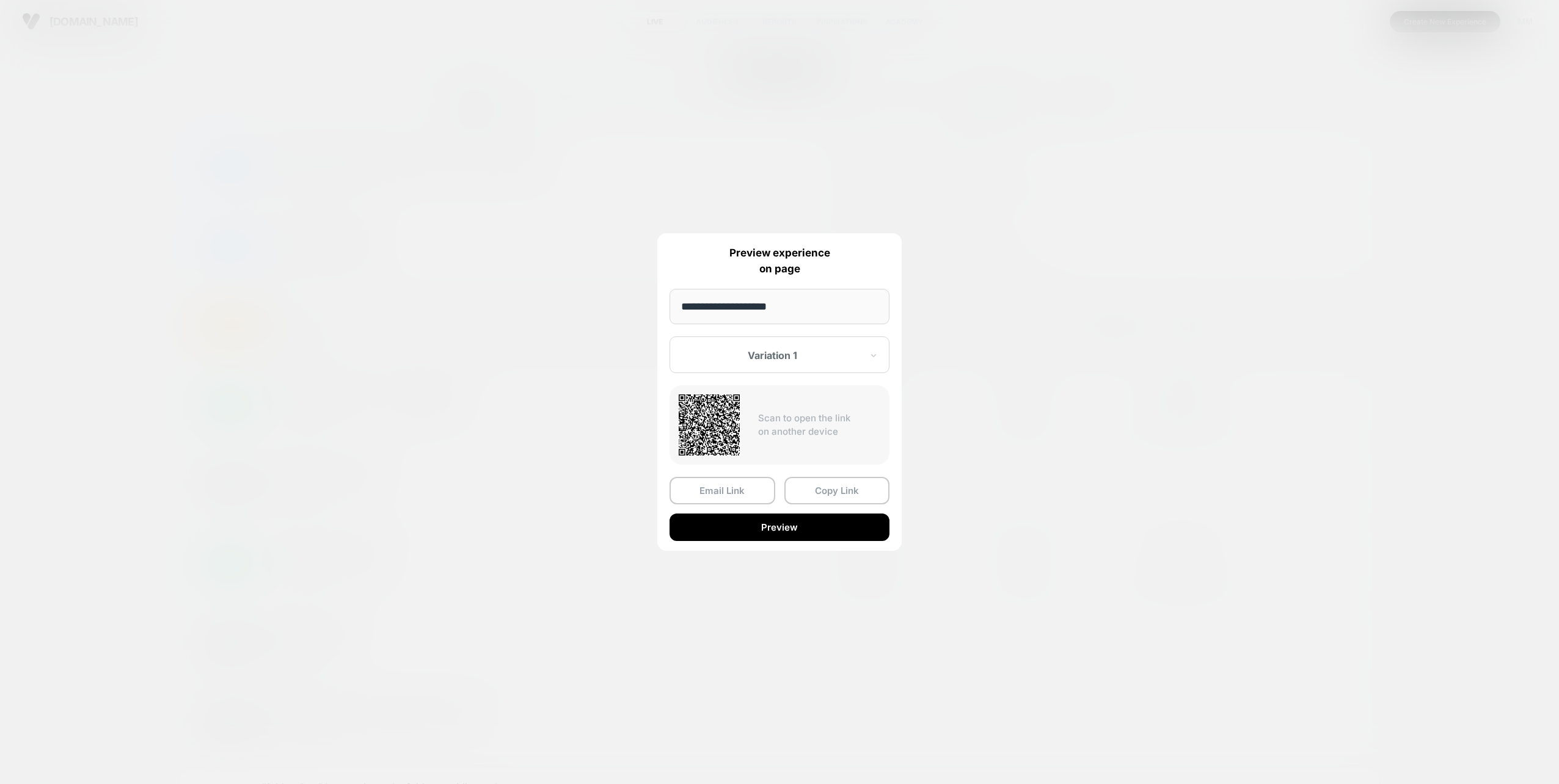
click at [852, 345] on div "Variation 1" at bounding box center [780, 354] width 220 height 37
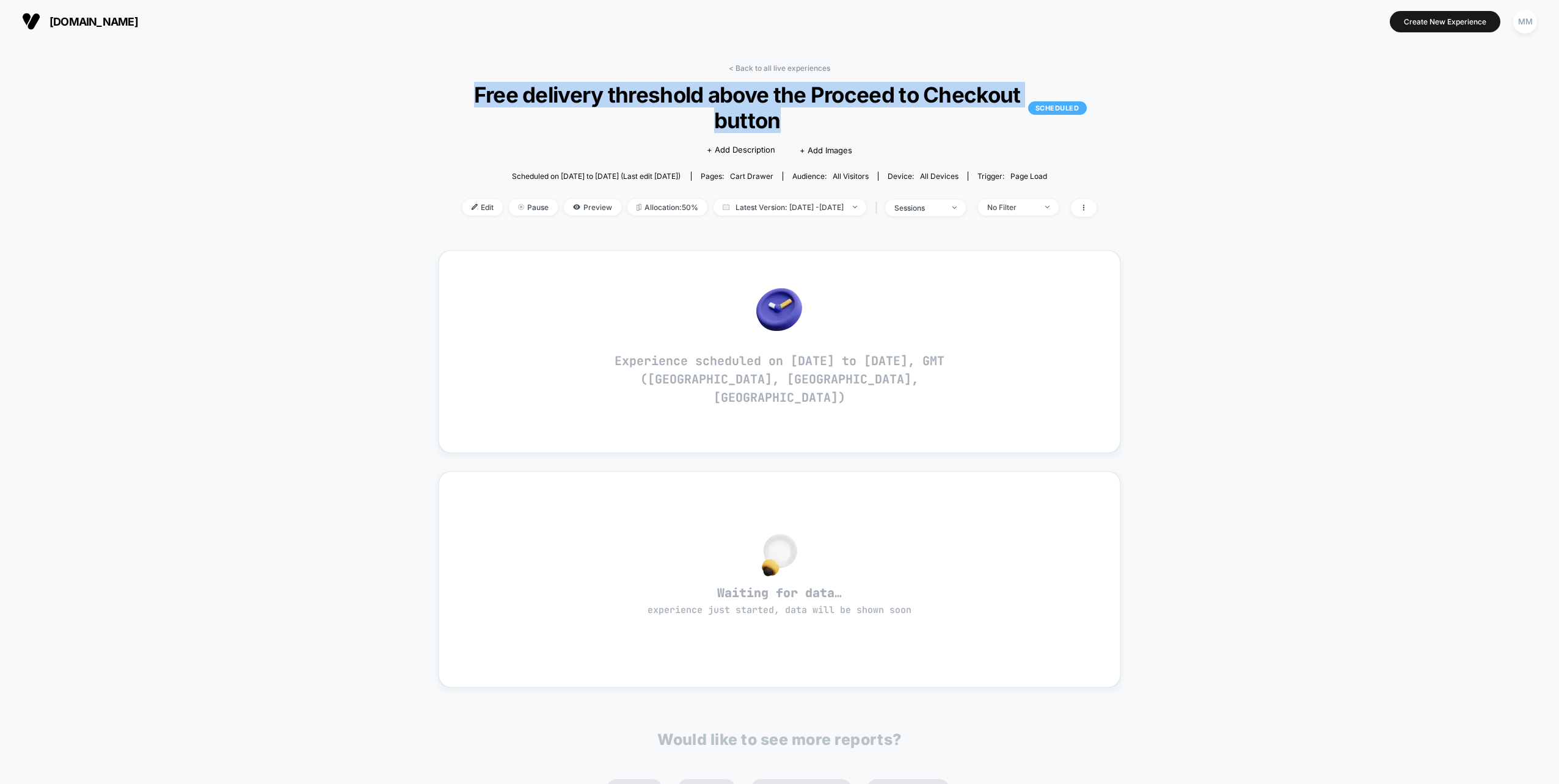
drag, startPoint x: 455, startPoint y: 86, endPoint x: 913, endPoint y: 124, distance: 459.6
click at [913, 124] on div "< Back to all live experiences Free delivery threshold above the Proceed to Che…" at bounding box center [780, 148] width 683 height 169
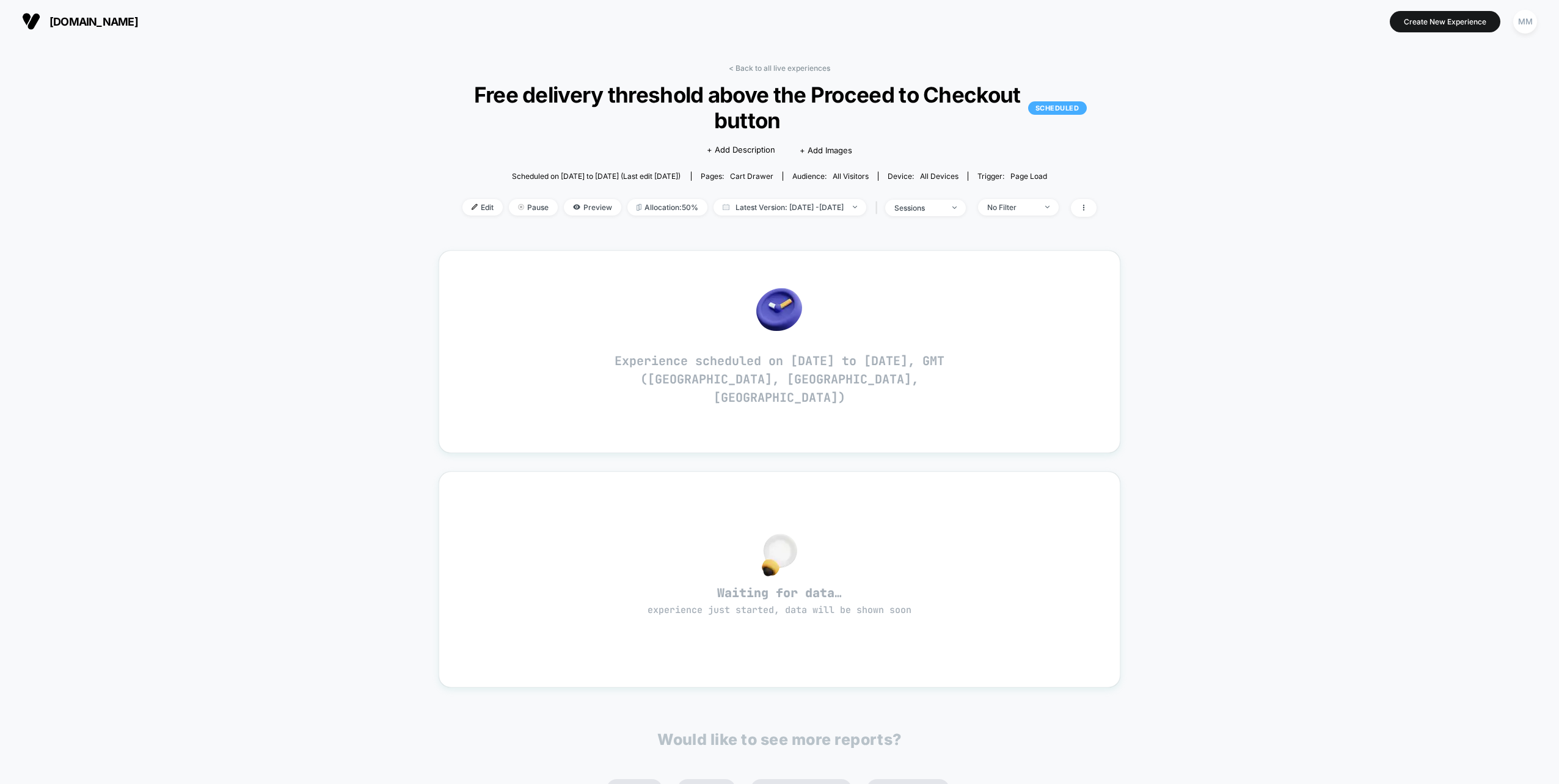
click at [1228, 321] on div "< Back to all live experiences Free delivery threshold above the Proceed to Che…" at bounding box center [780, 491] width 1559 height 897
click at [773, 66] on link "< Back to all live experiences" at bounding box center [780, 68] width 102 height 9
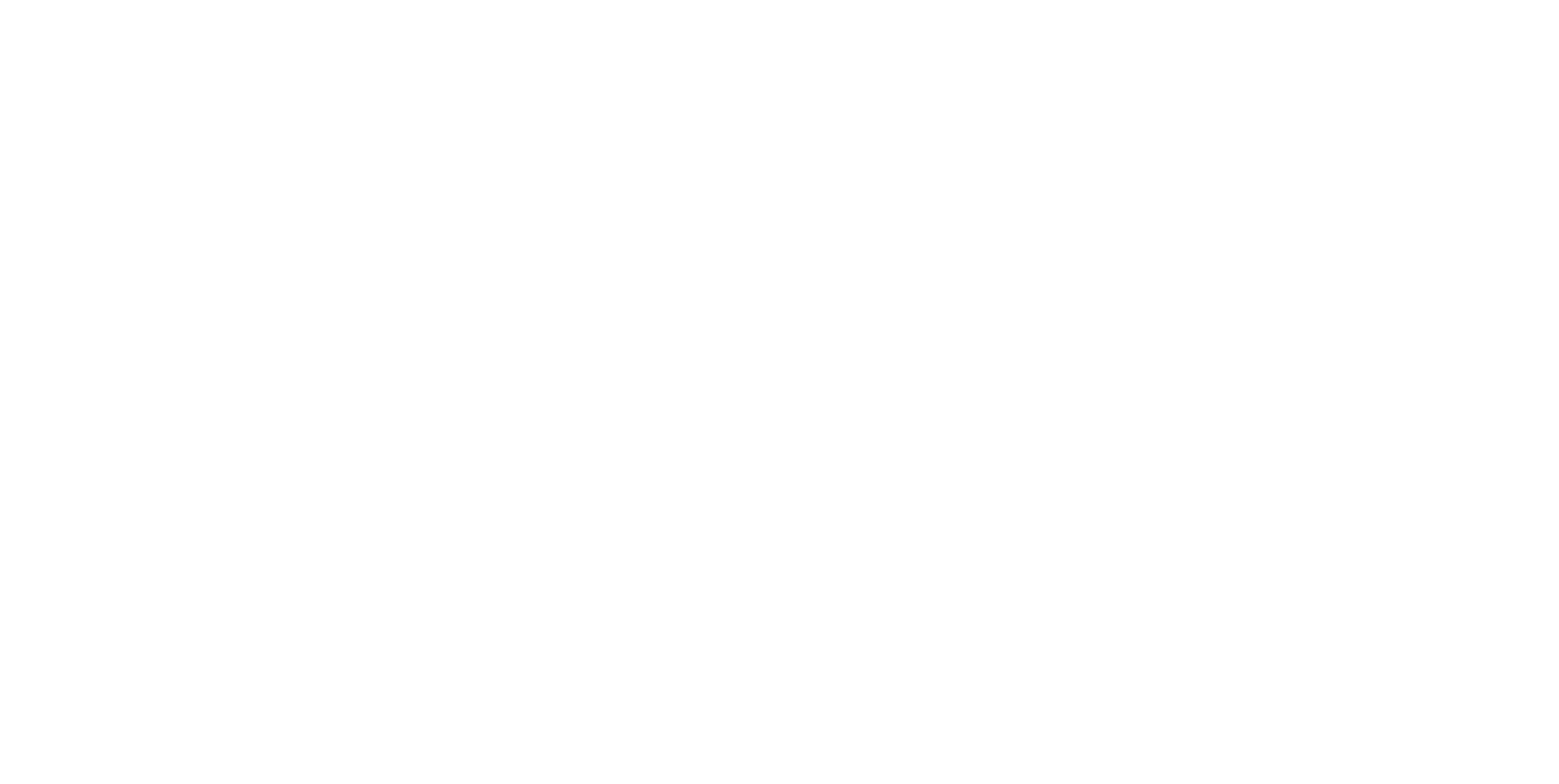
select select "*"
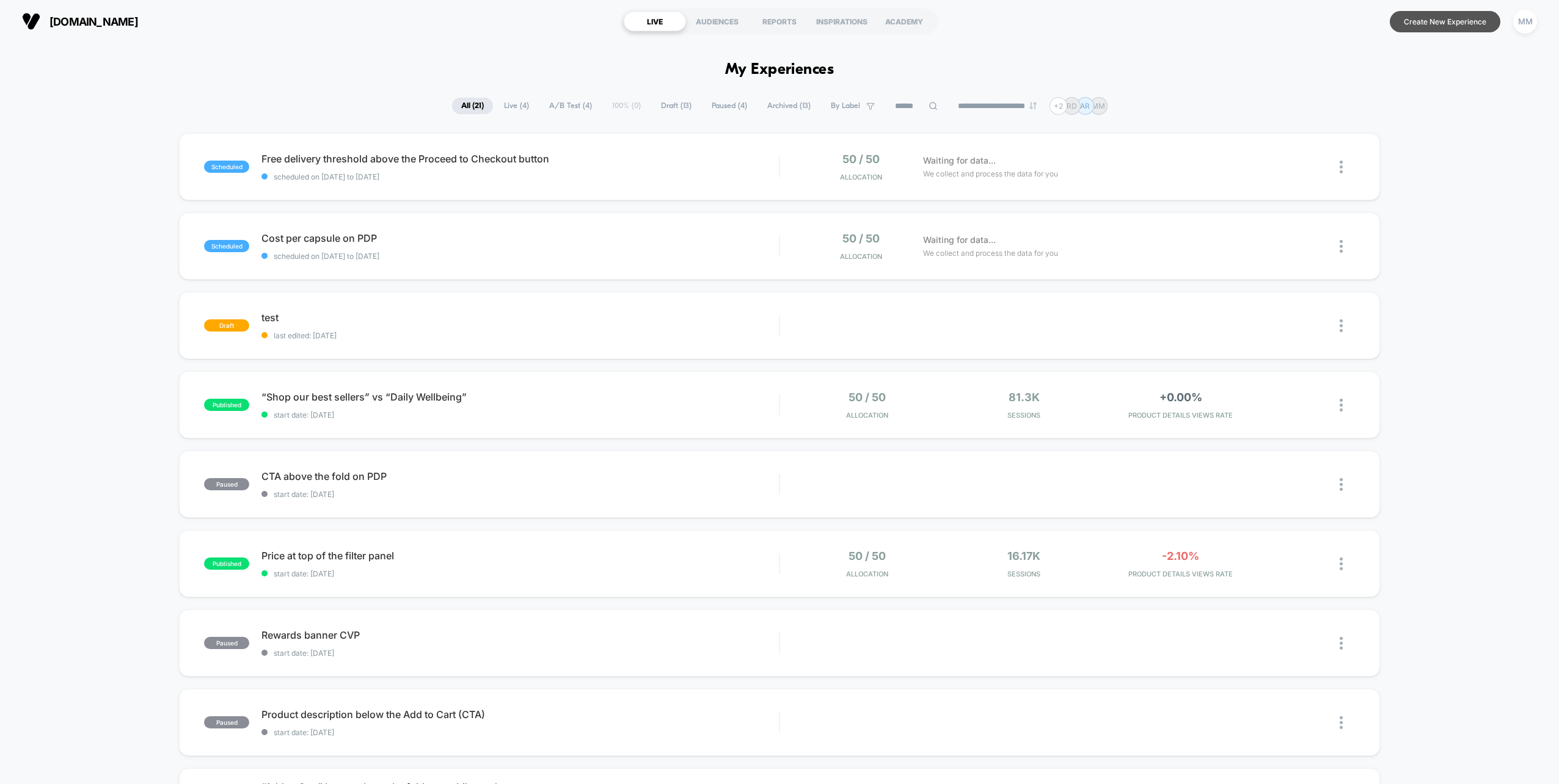
click at [1445, 20] on button "Create New Experience" at bounding box center [1446, 21] width 111 height 21
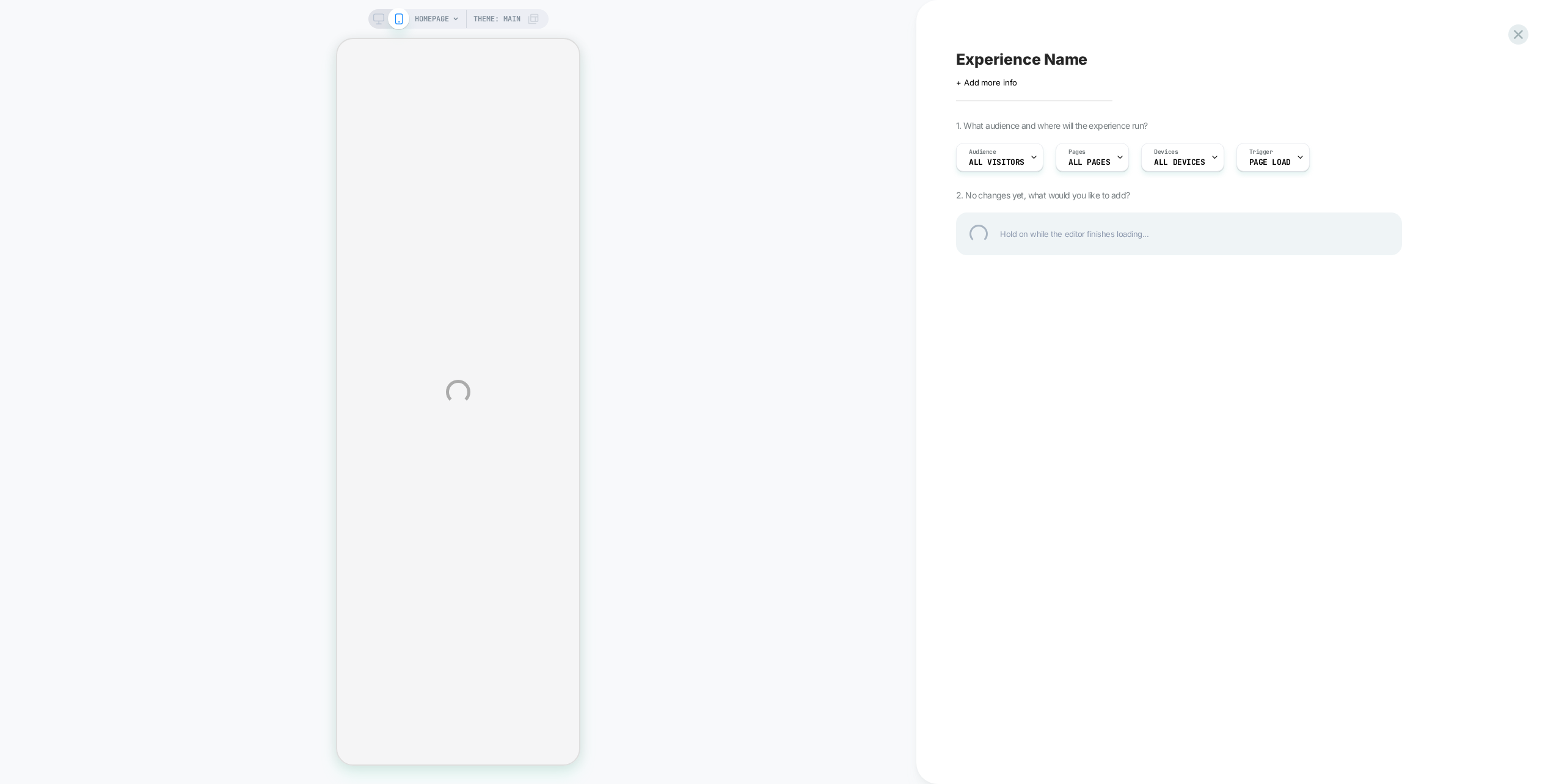
click at [1114, 157] on div "HOMEPAGE Theme: MAIN Experience Name Click to edit experience details + Add mor…" at bounding box center [780, 392] width 1559 height 784
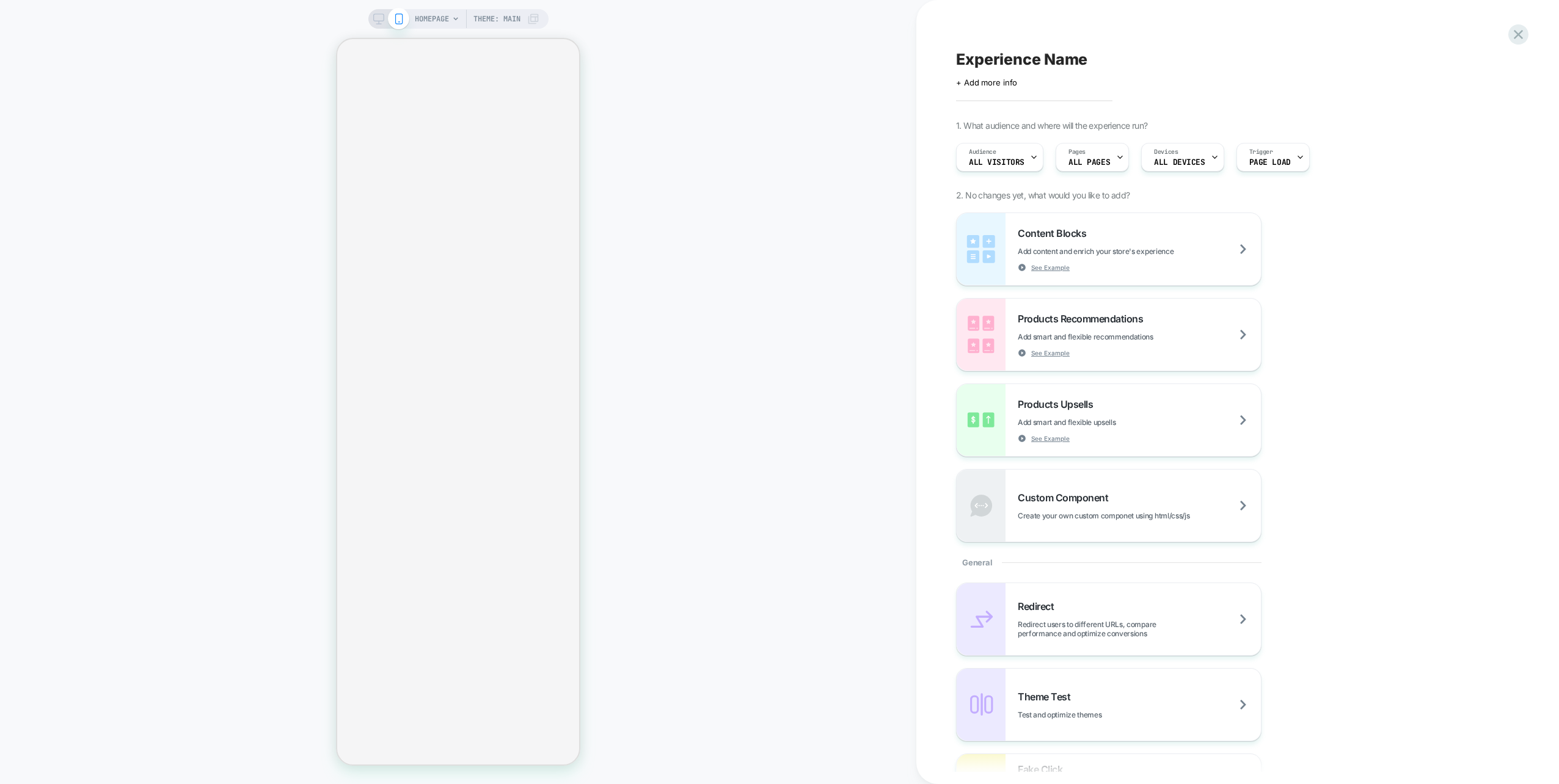
drag, startPoint x: 1010, startPoint y: 47, endPoint x: 1006, endPoint y: 66, distance: 19.4
click at [1007, 47] on div "Experience Name Click to edit experience details + Add more info 1. What audien…" at bounding box center [1179, 392] width 458 height 760
click at [1005, 55] on span "Experience Name" at bounding box center [1022, 59] width 131 height 19
click at [974, 57] on textarea at bounding box center [965, 59] width 17 height 19
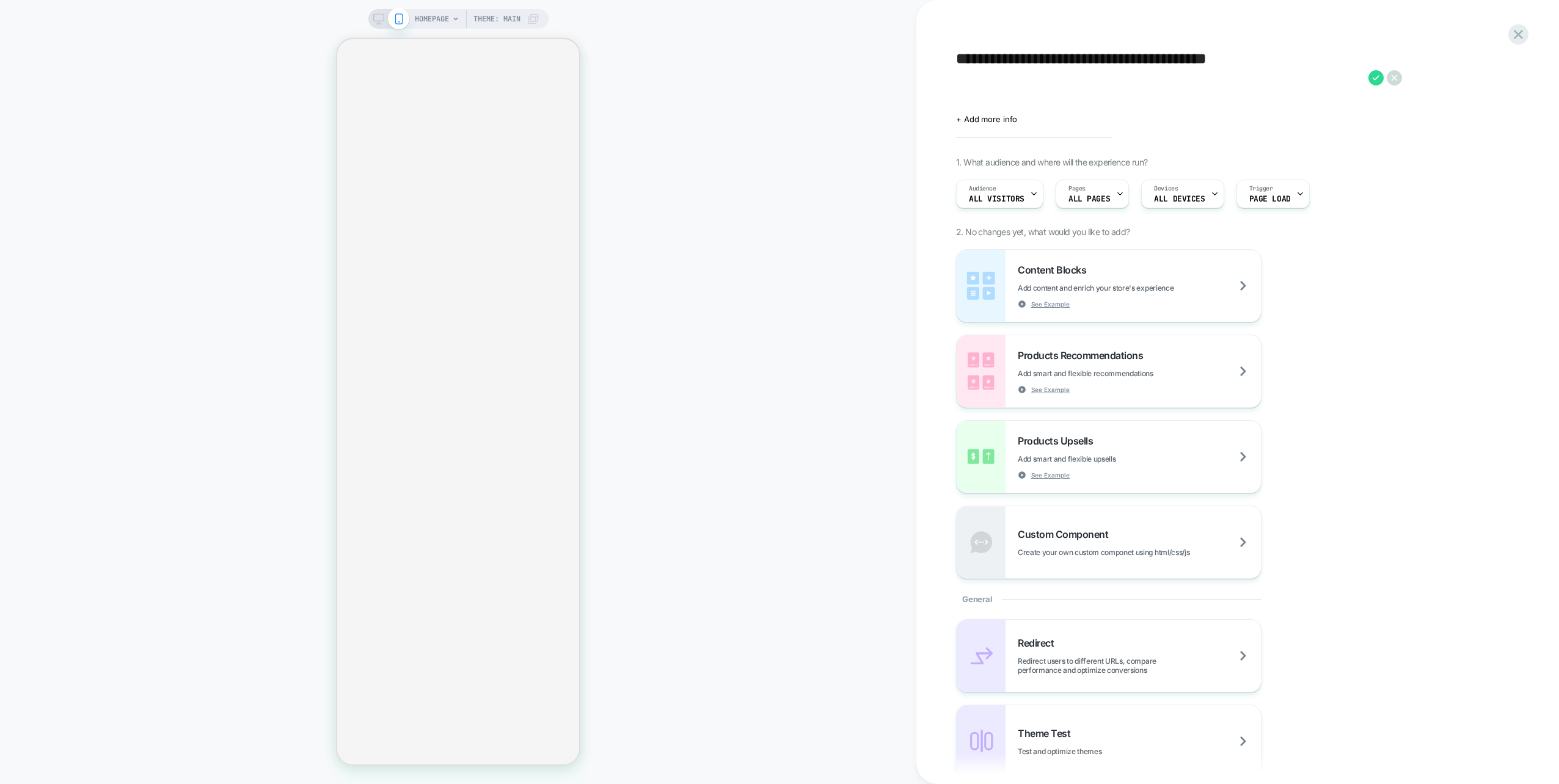
type textarea "**********"
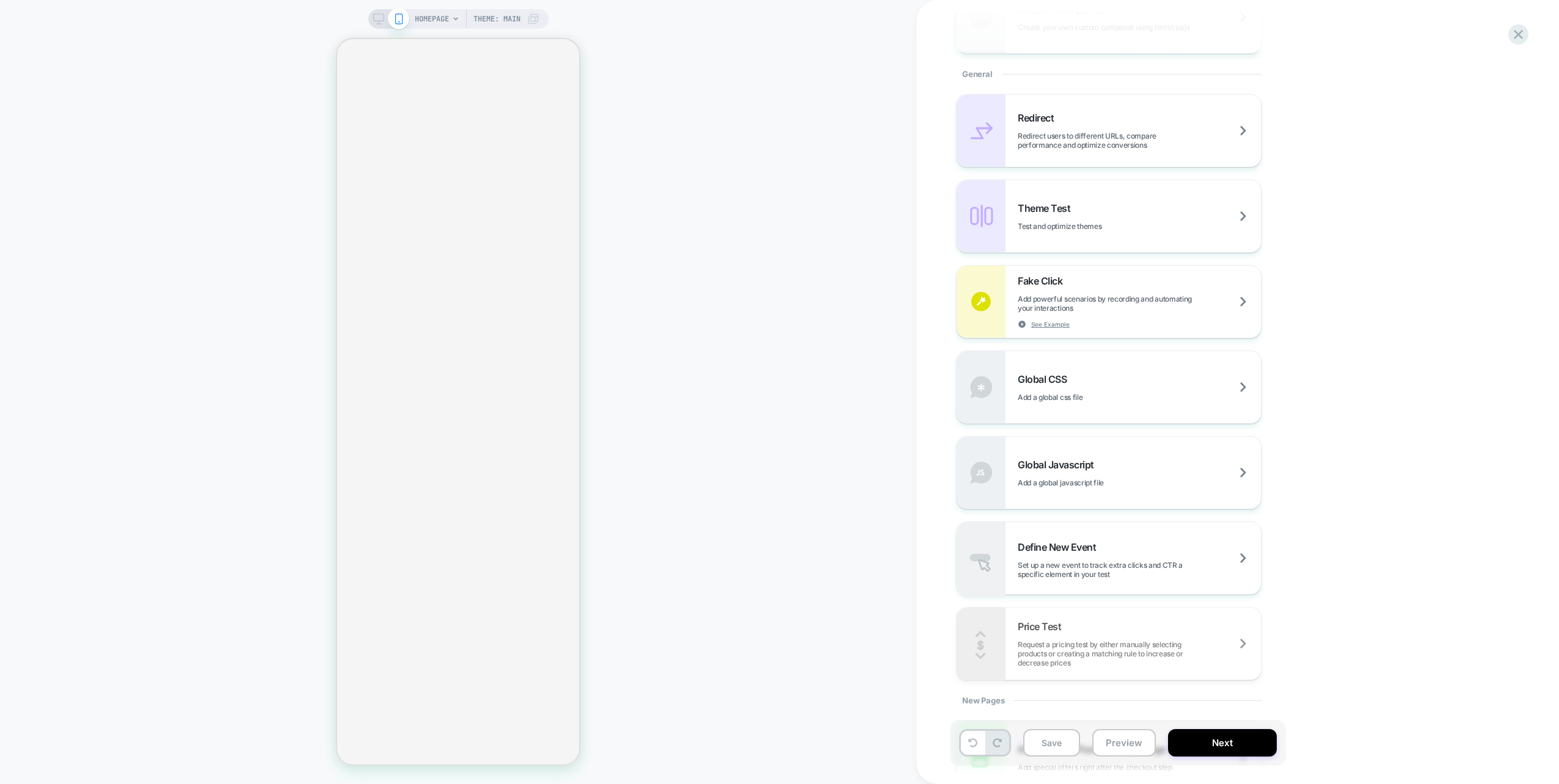
scroll to position [122, 0]
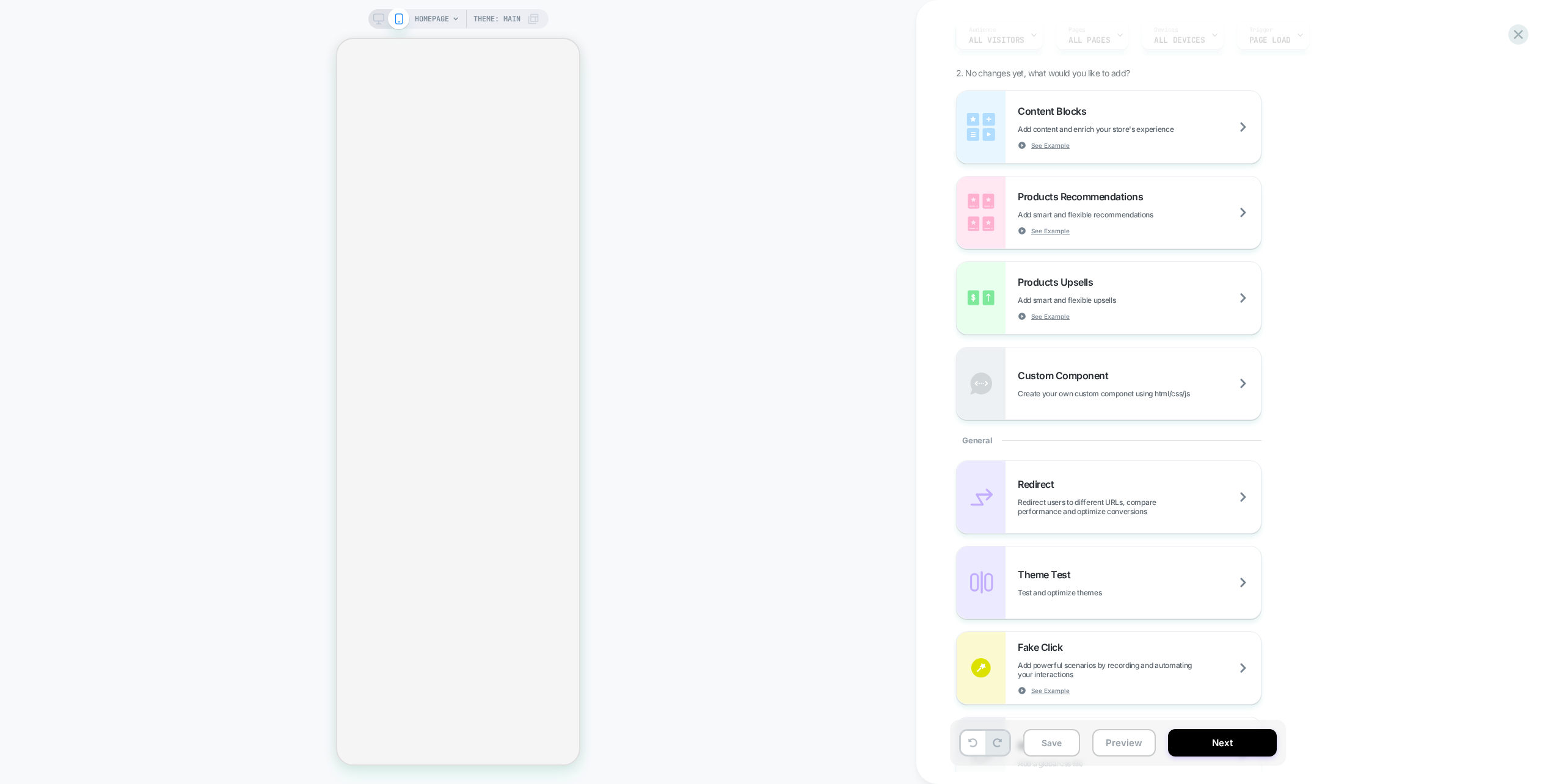
click at [375, 15] on icon at bounding box center [379, 19] width 11 height 11
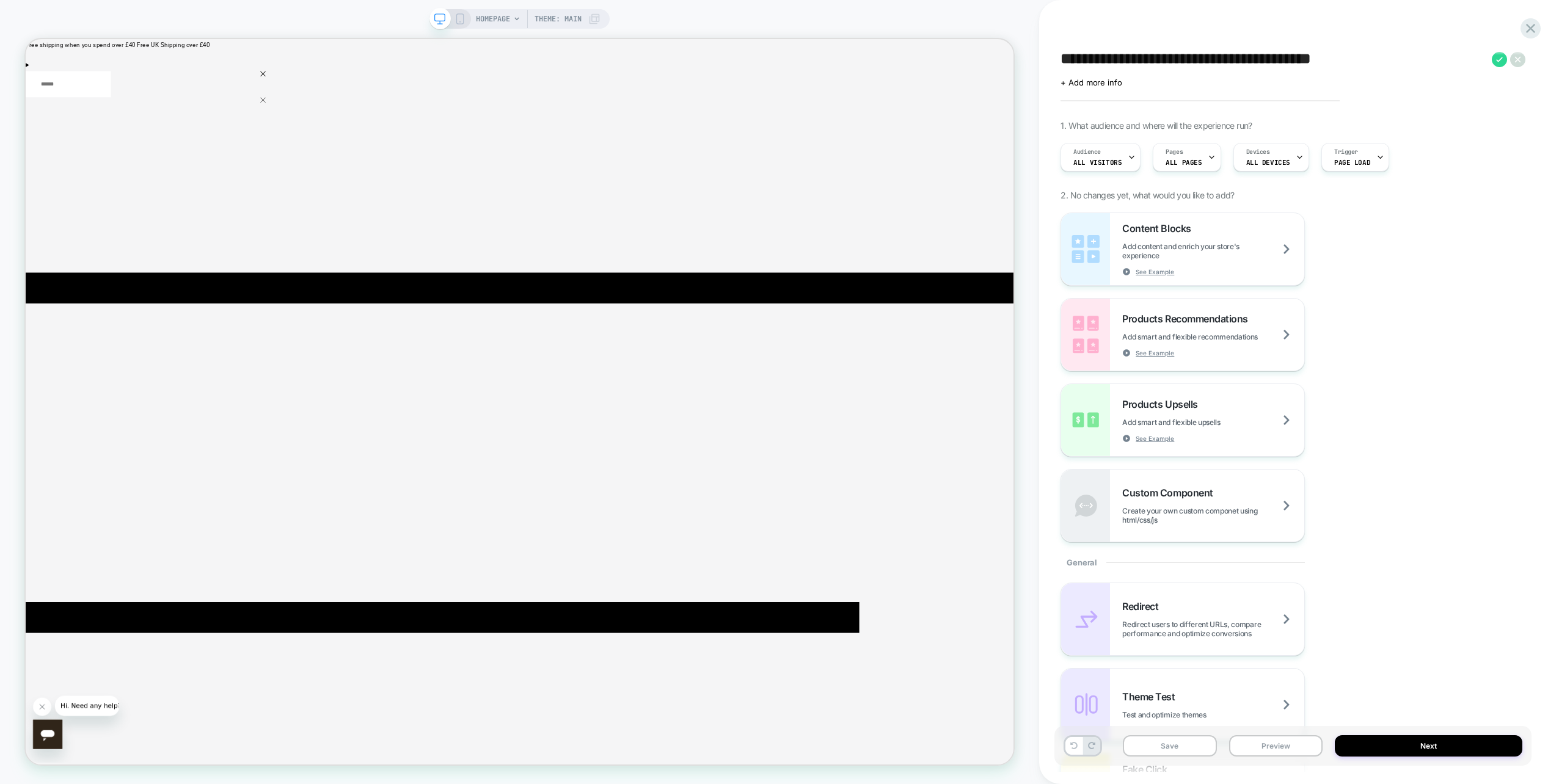
click at [563, 17] on span "Theme: MAIN" at bounding box center [558, 19] width 47 height 19
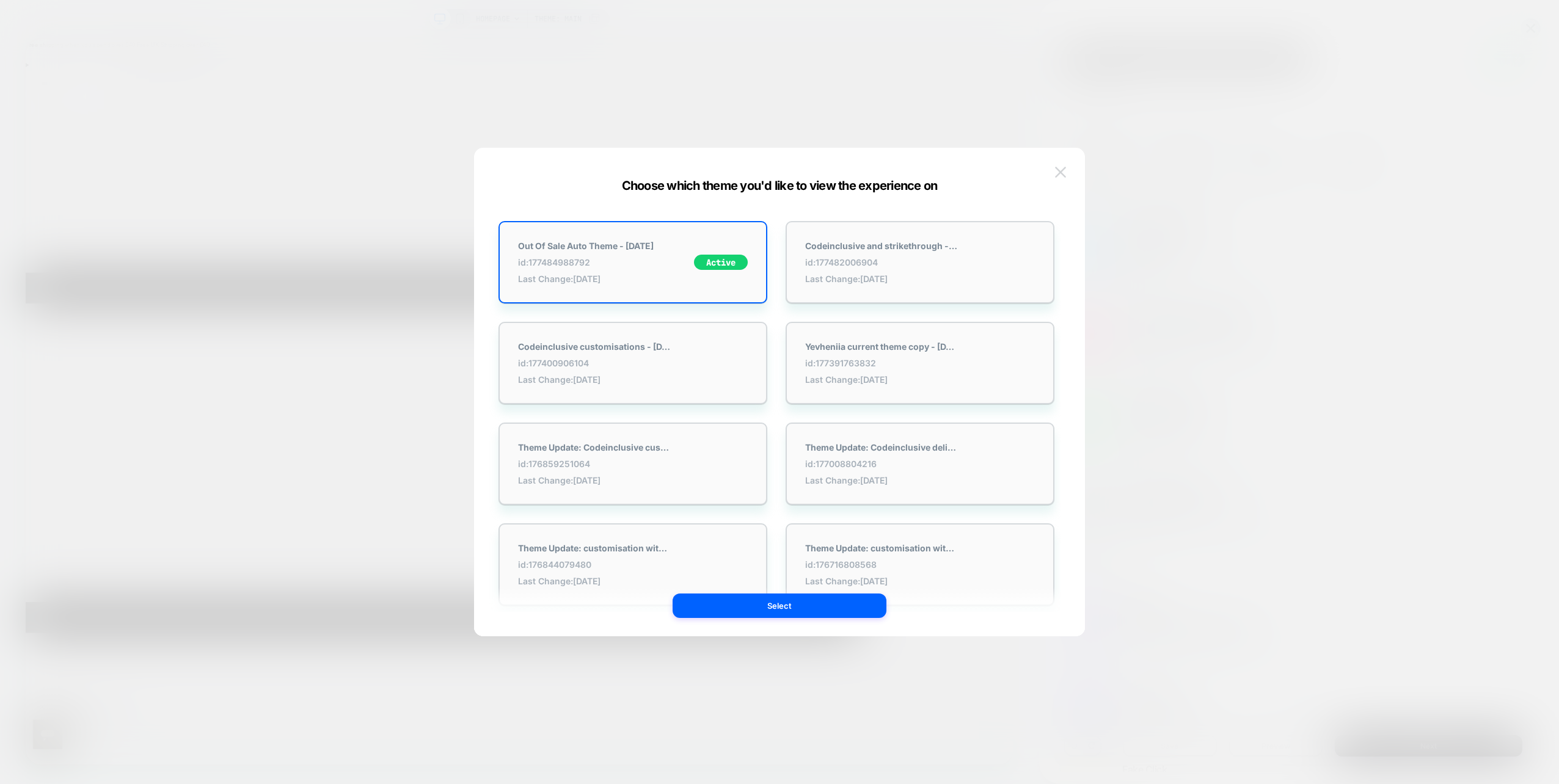
click at [1055, 169] on button at bounding box center [1061, 172] width 19 height 19
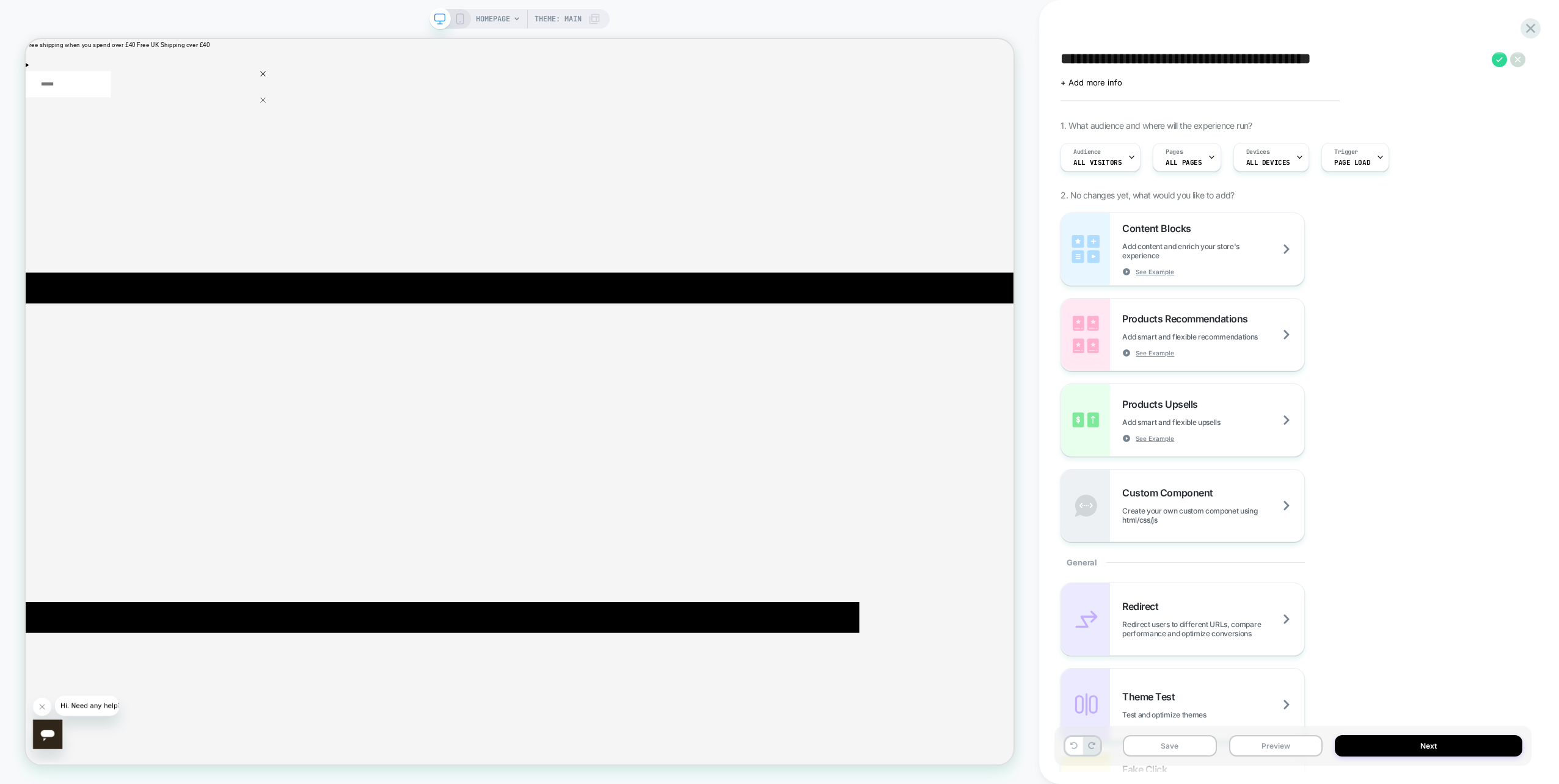
click at [493, 17] on span "HOMEPAGE" at bounding box center [493, 19] width 35 height 19
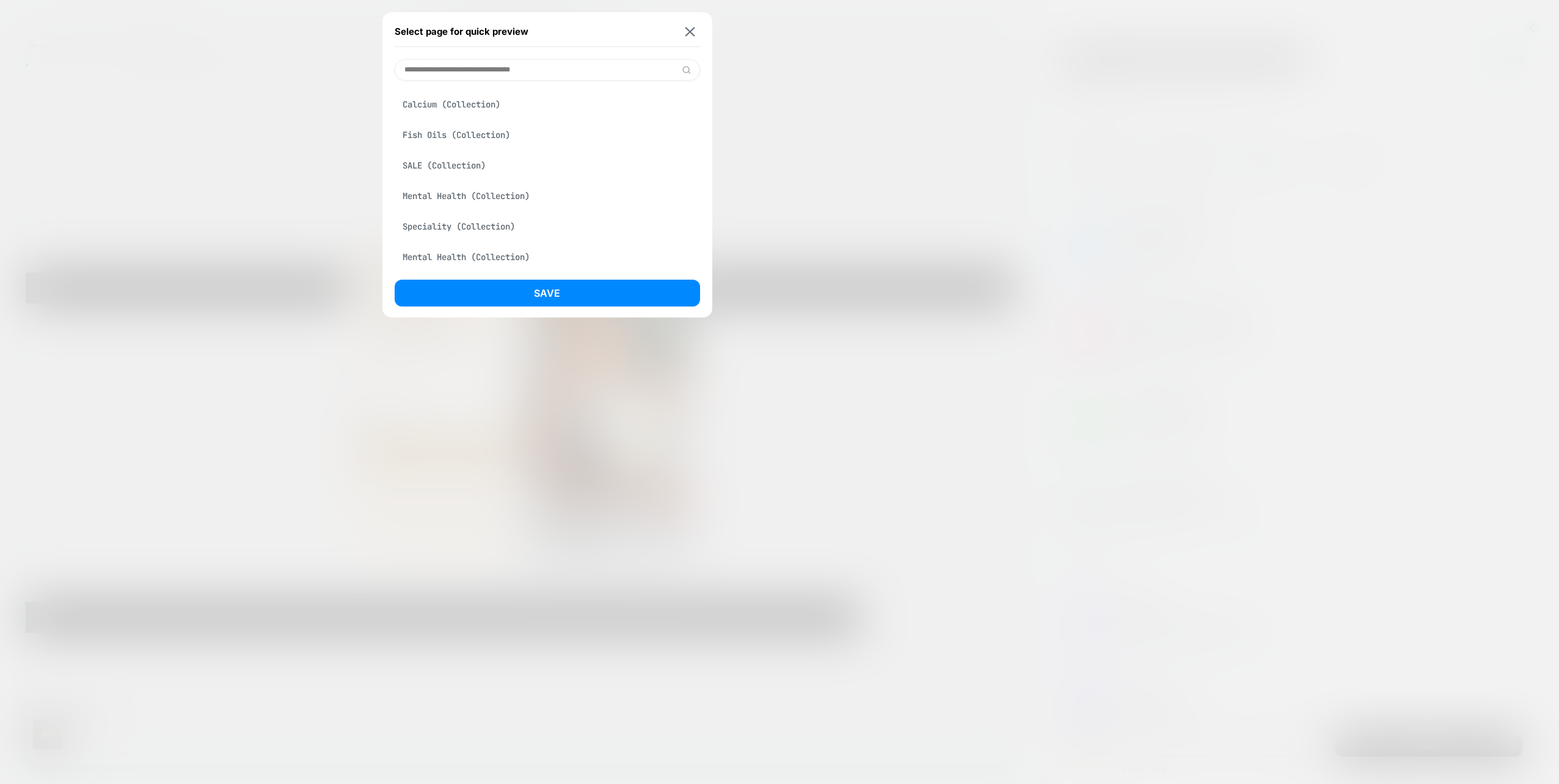
scroll to position [305, 0]
click at [180, 201] on div at bounding box center [780, 392] width 1559 height 784
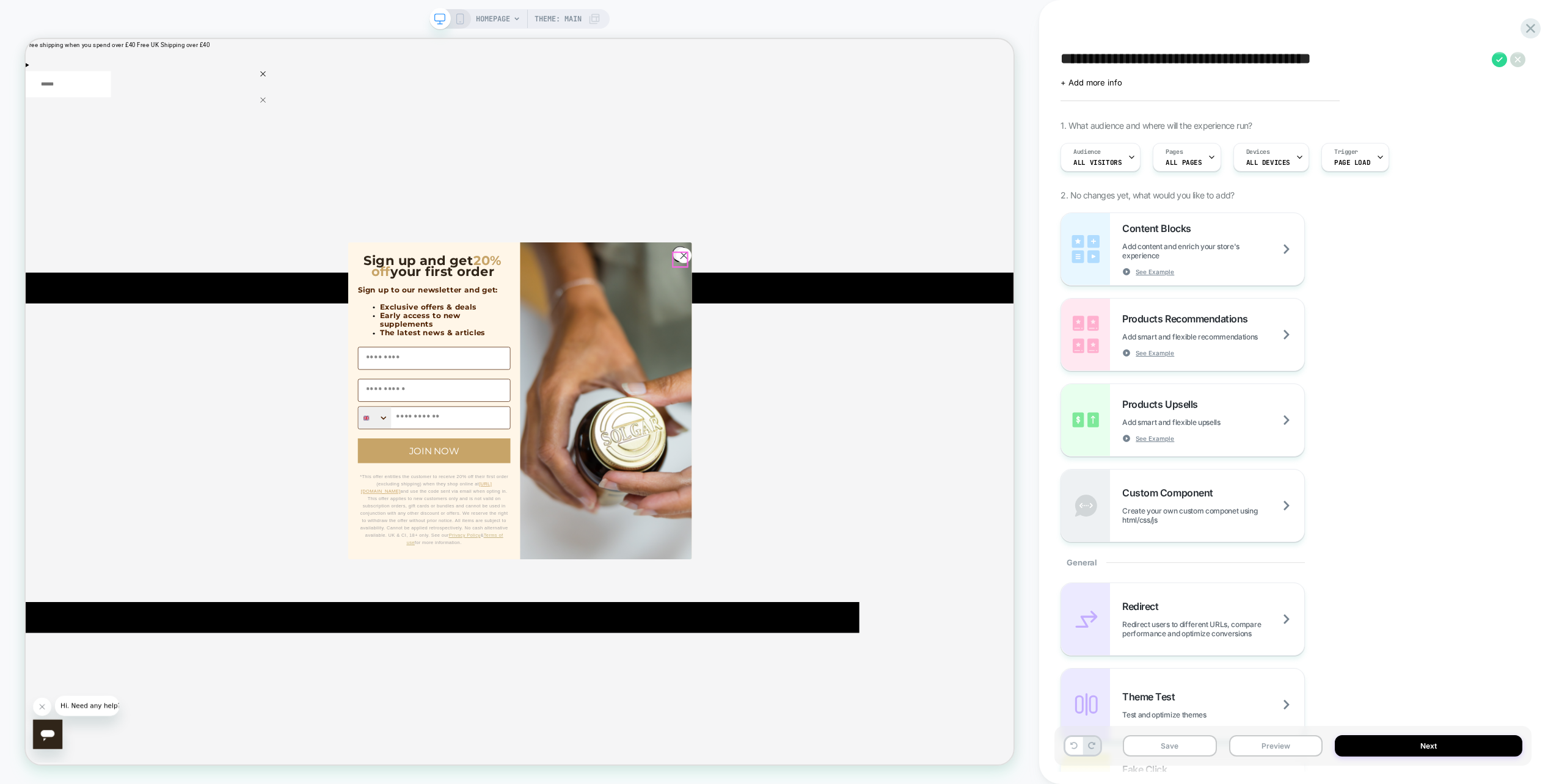
click at [898, 336] on circle "Close dialog" at bounding box center [903, 327] width 20 height 20
